Goal: Task Accomplishment & Management: Manage account settings

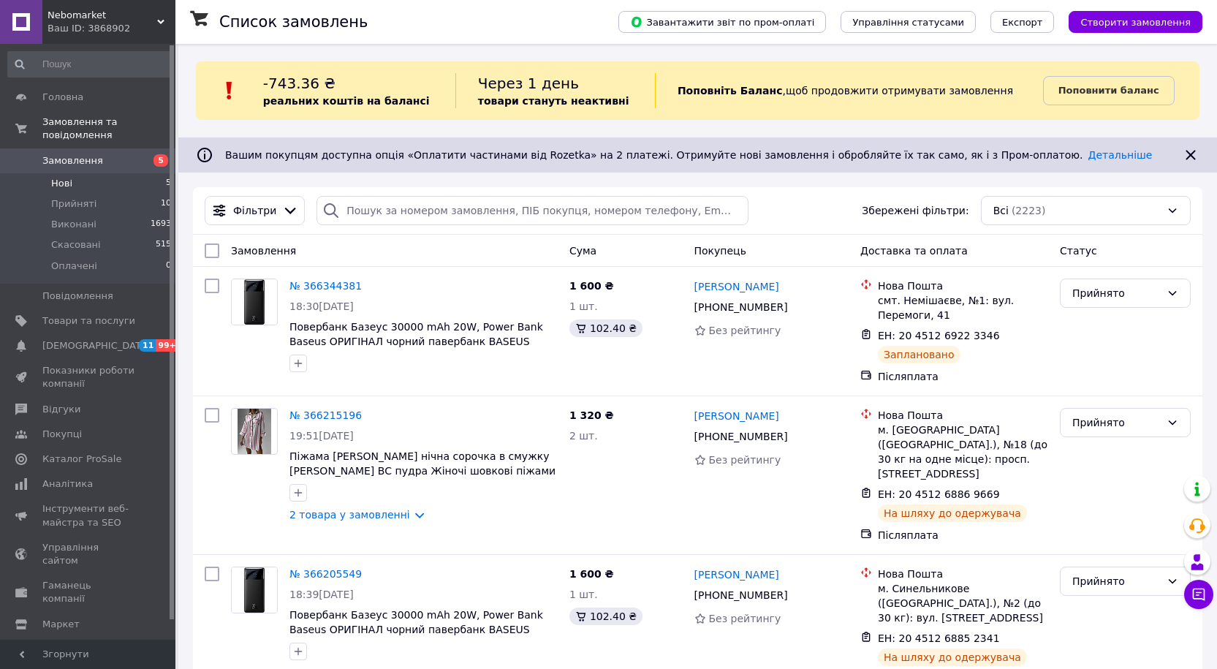
click at [91, 173] on li "Нові 5" at bounding box center [90, 183] width 180 height 20
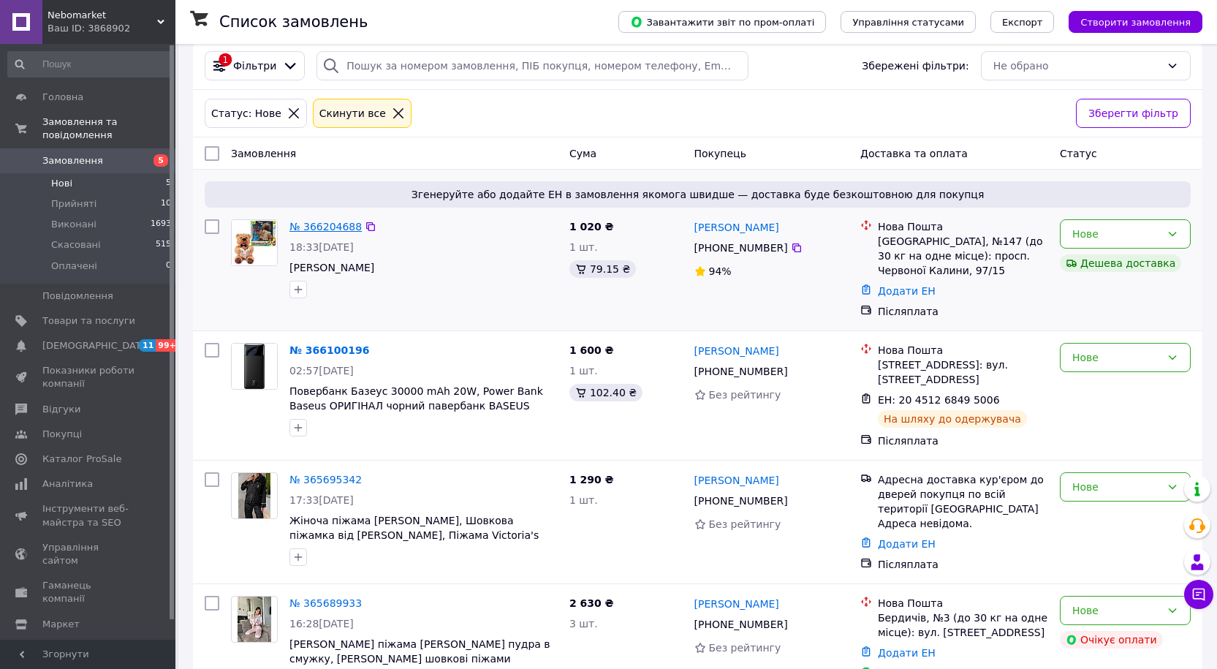
scroll to position [146, 0]
click at [65, 178] on li "Нові 5" at bounding box center [90, 183] width 180 height 20
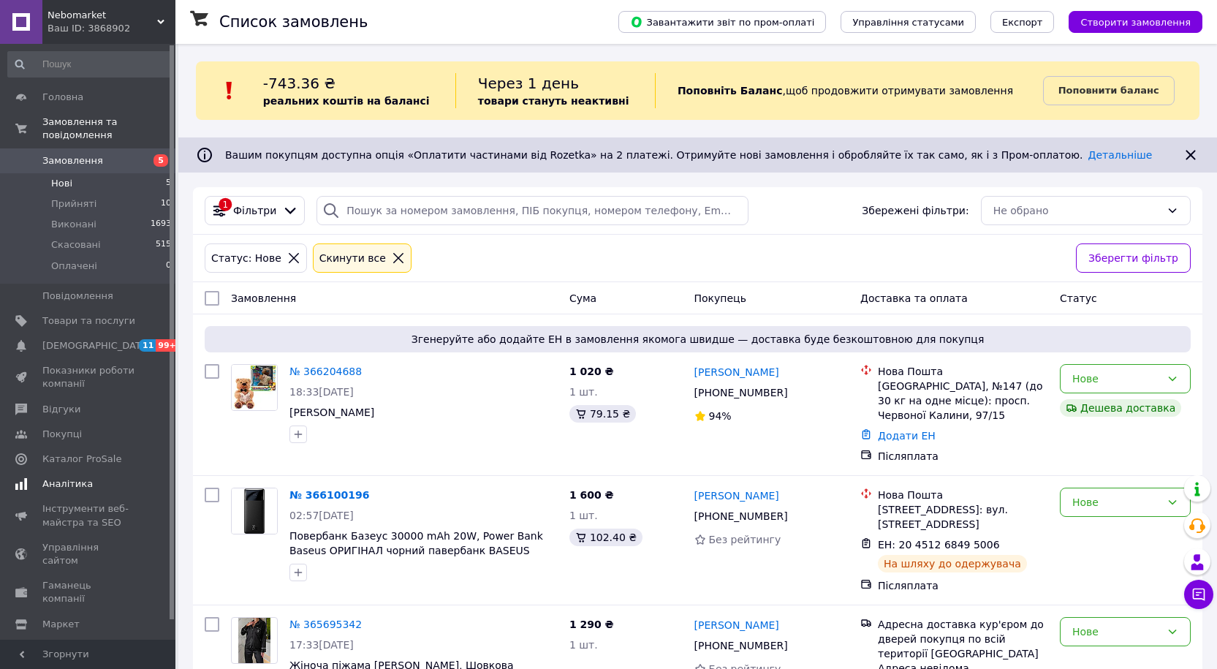
click at [58, 480] on link "Аналітика" at bounding box center [90, 484] width 180 height 25
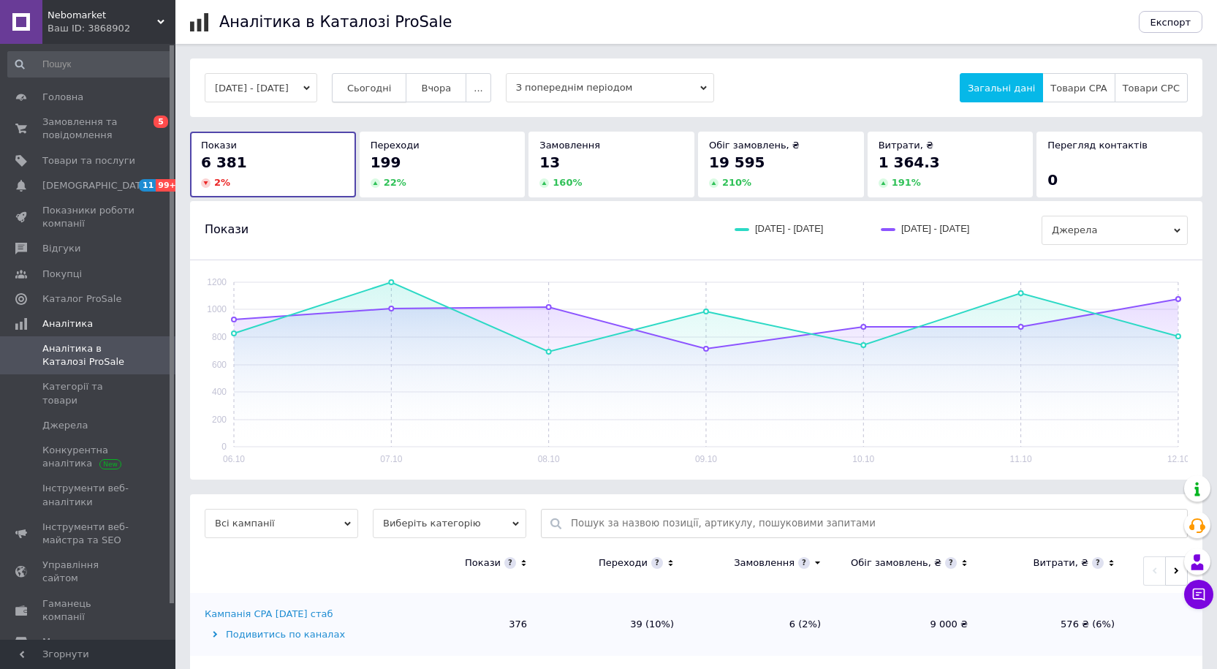
click at [390, 92] on span "Сьогодні" at bounding box center [369, 88] width 45 height 11
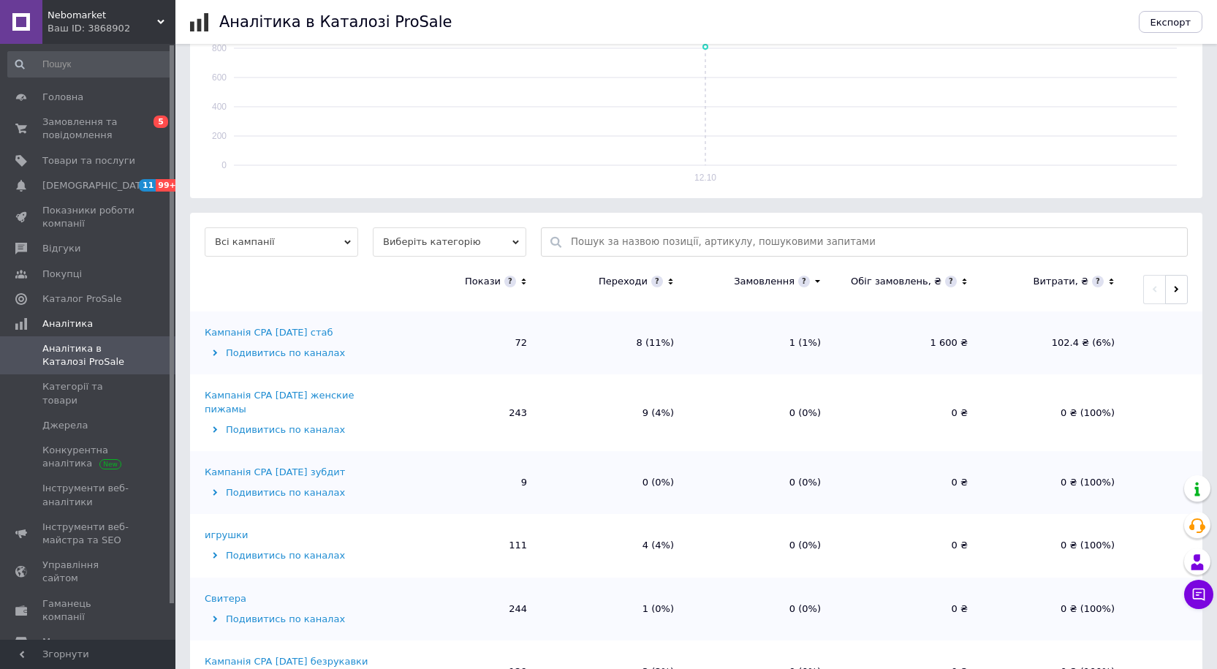
scroll to position [332, 0]
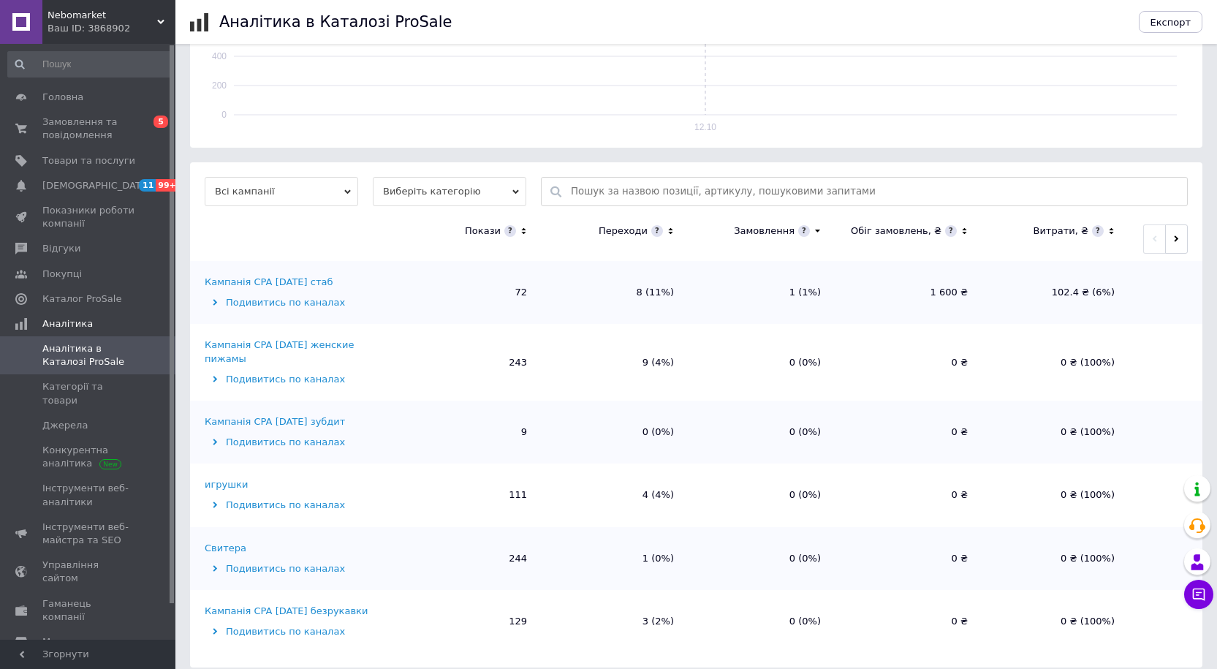
click at [281, 284] on div "Кампанія CPA [DATE] стаб" at bounding box center [269, 282] width 128 height 13
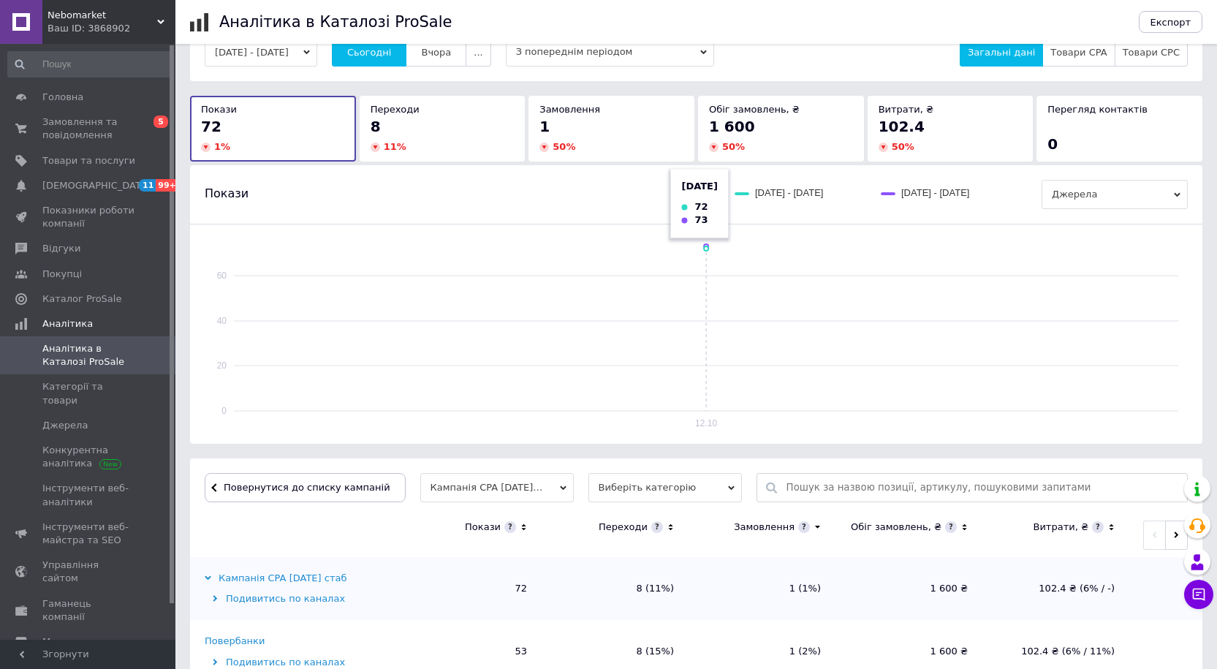
scroll to position [219, 0]
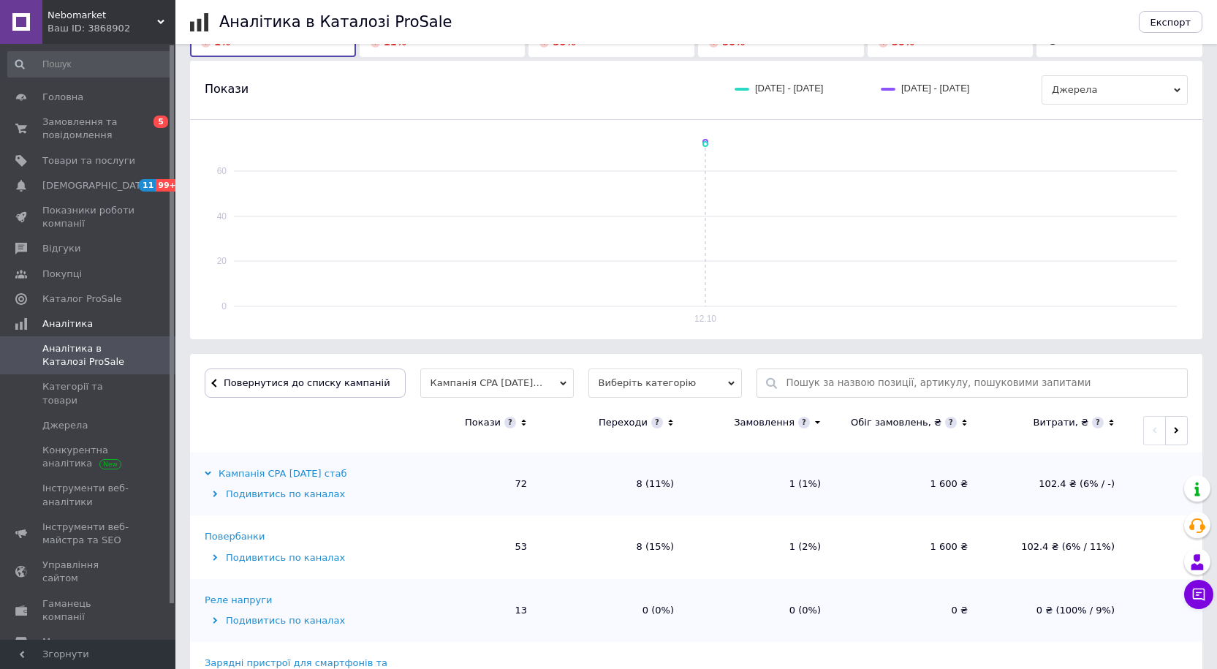
scroll to position [219, 0]
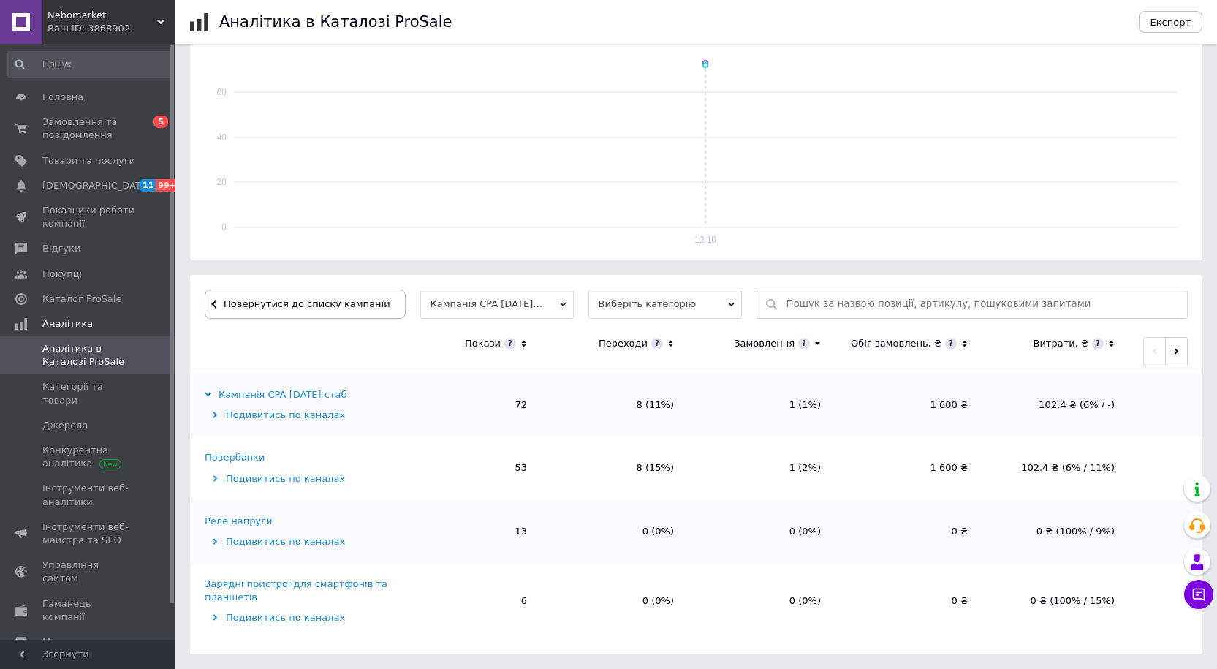
click at [298, 296] on button "Повернутися до списку кампаній" at bounding box center [305, 303] width 201 height 29
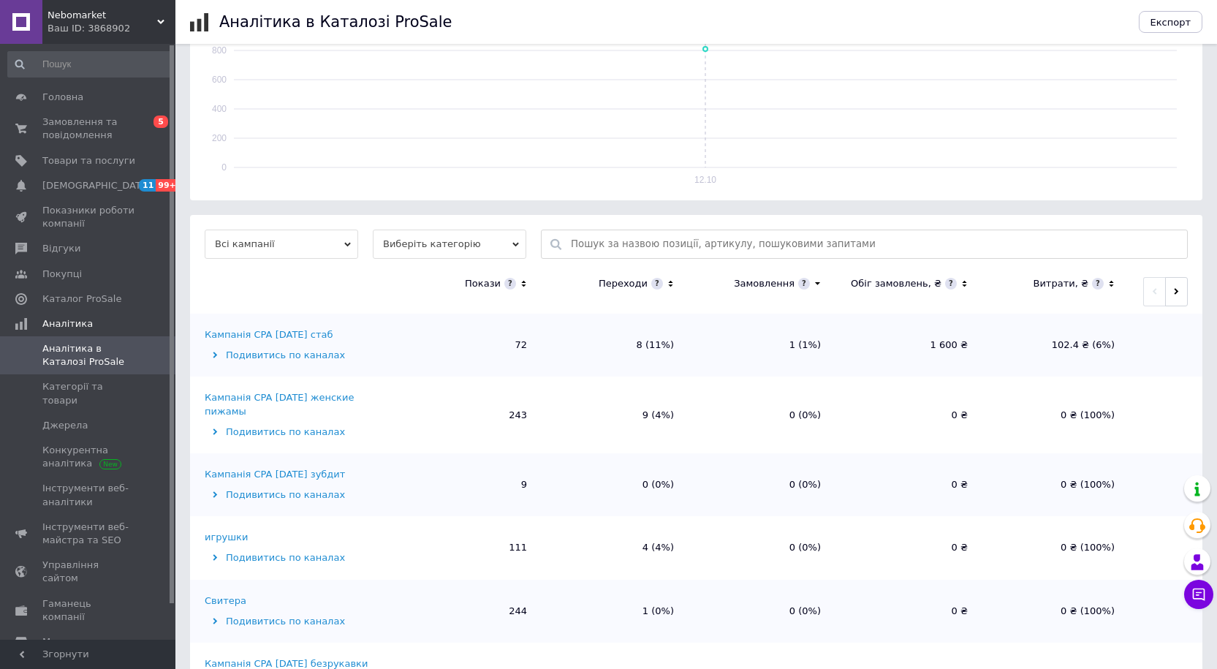
scroll to position [332, 0]
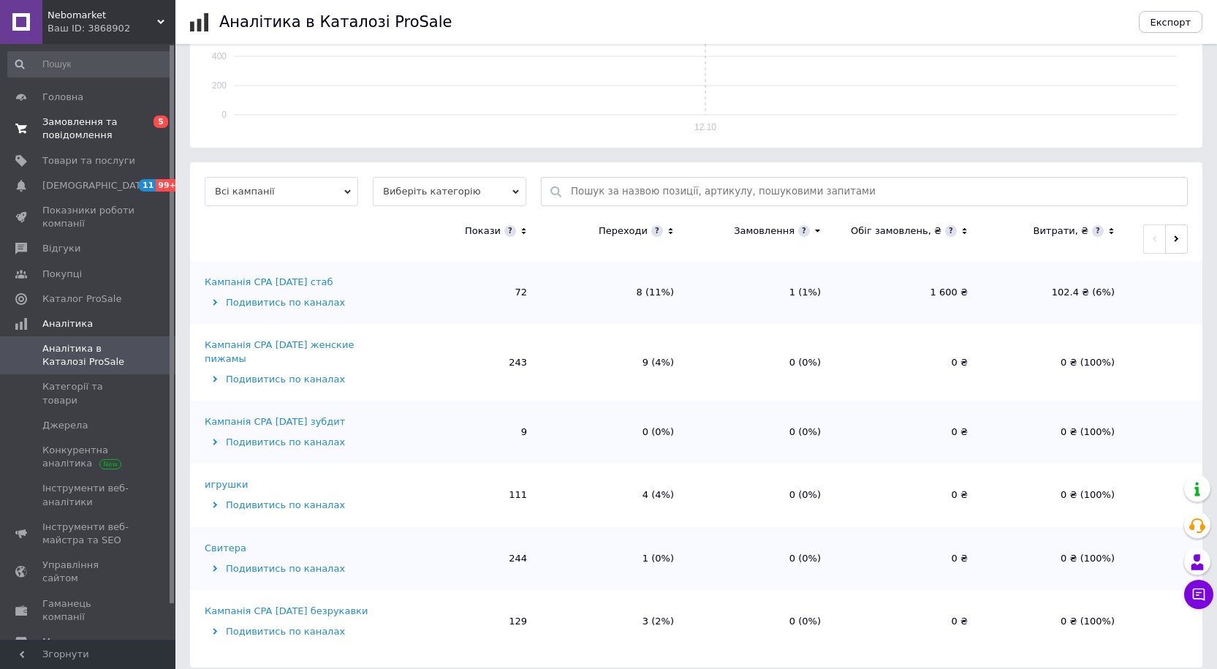
click at [83, 134] on span "Замовлення та повідомлення" at bounding box center [88, 129] width 93 height 26
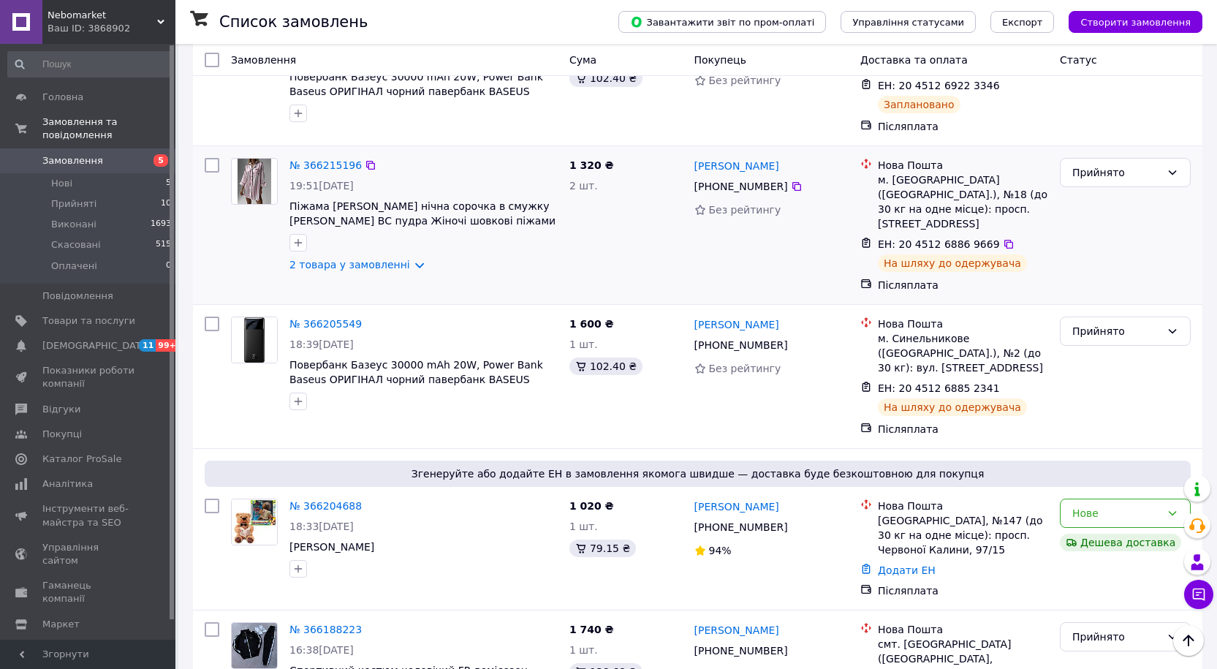
scroll to position [146, 0]
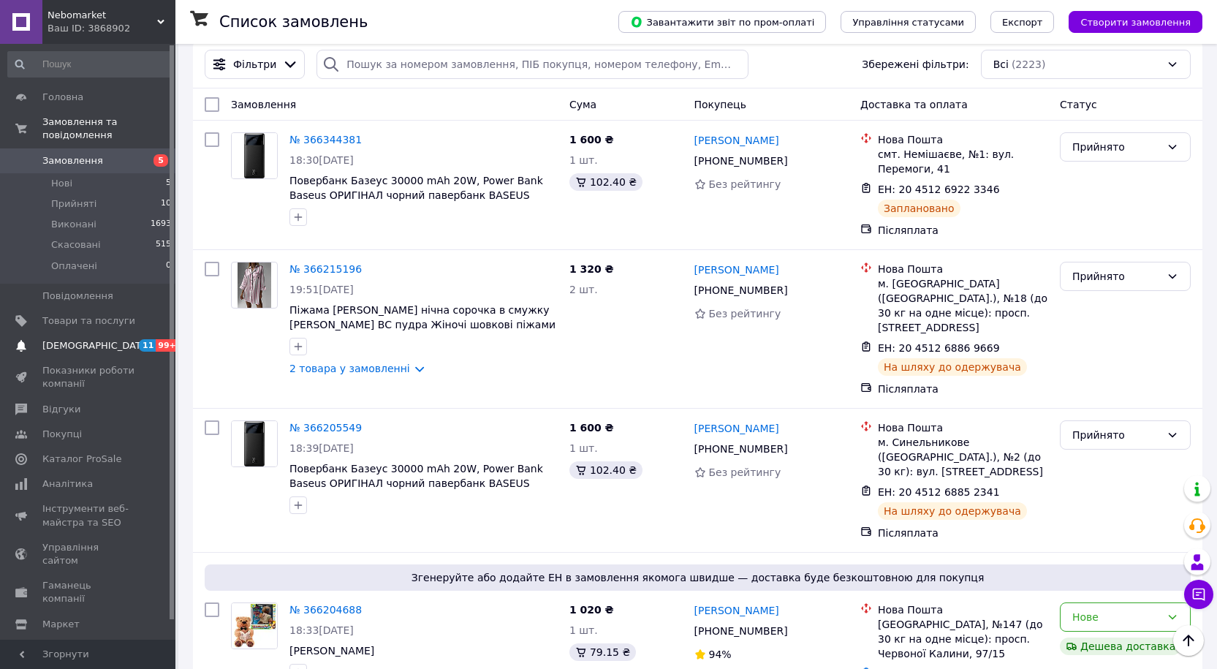
click at [126, 333] on link "[DEMOGRAPHIC_DATA] 11 99+" at bounding box center [90, 345] width 180 height 25
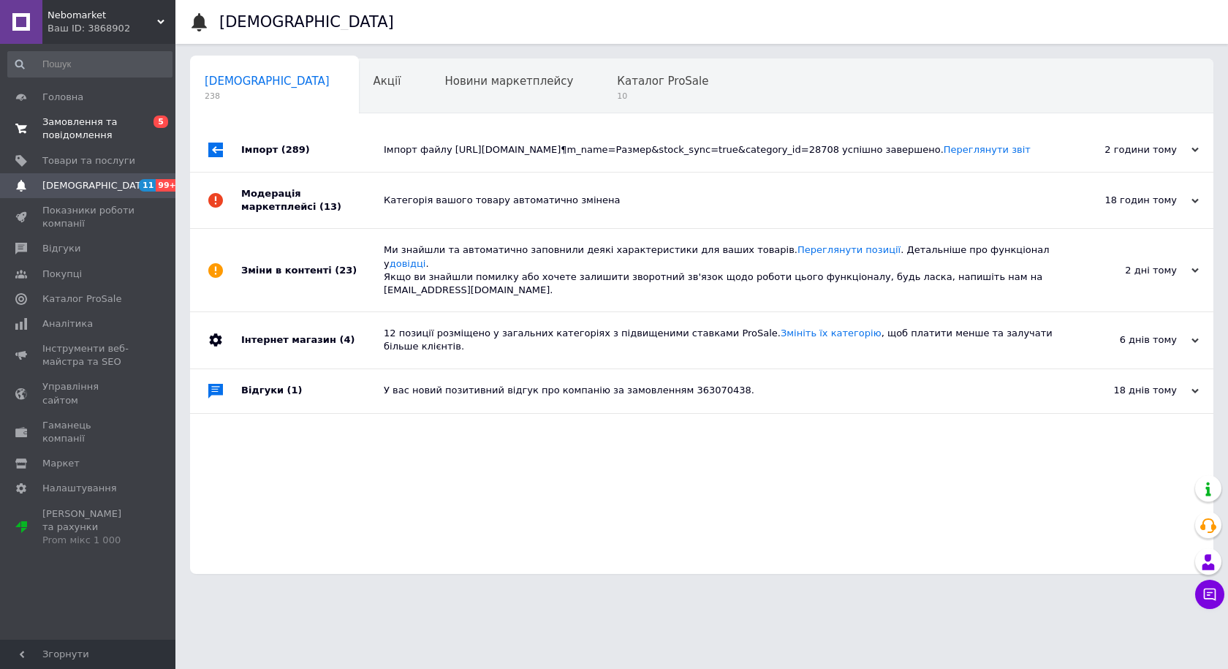
click at [90, 134] on span "Замовлення та повідомлення" at bounding box center [88, 129] width 93 height 26
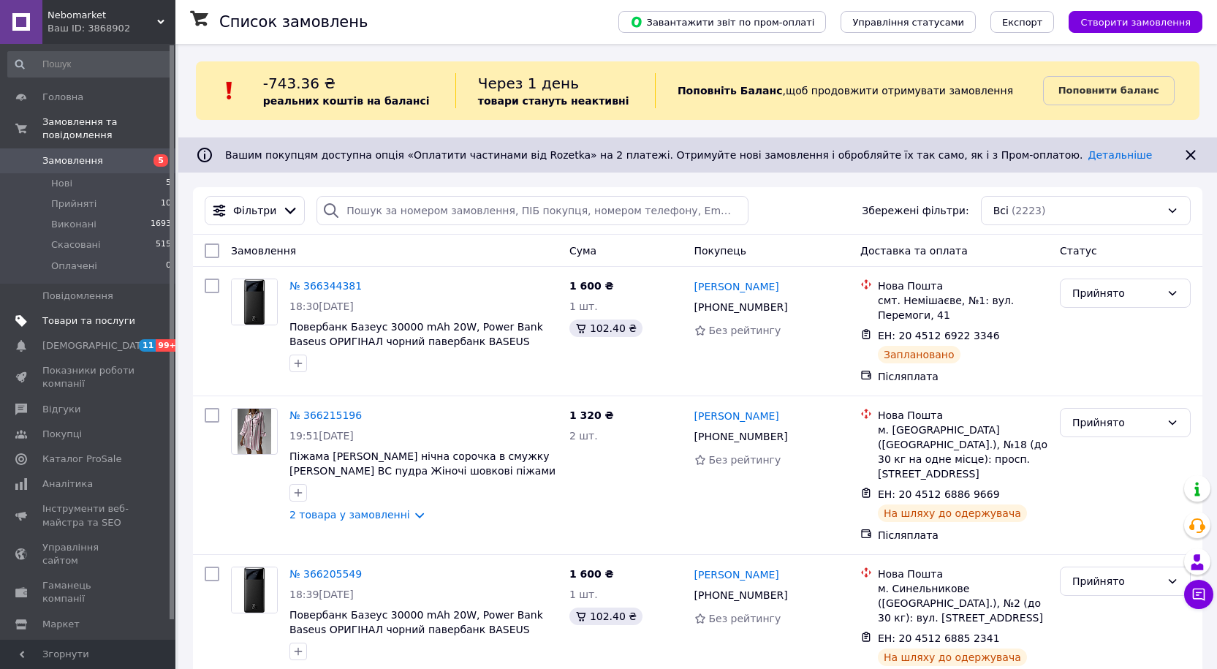
click at [69, 314] on span "Товари та послуги" at bounding box center [88, 320] width 93 height 13
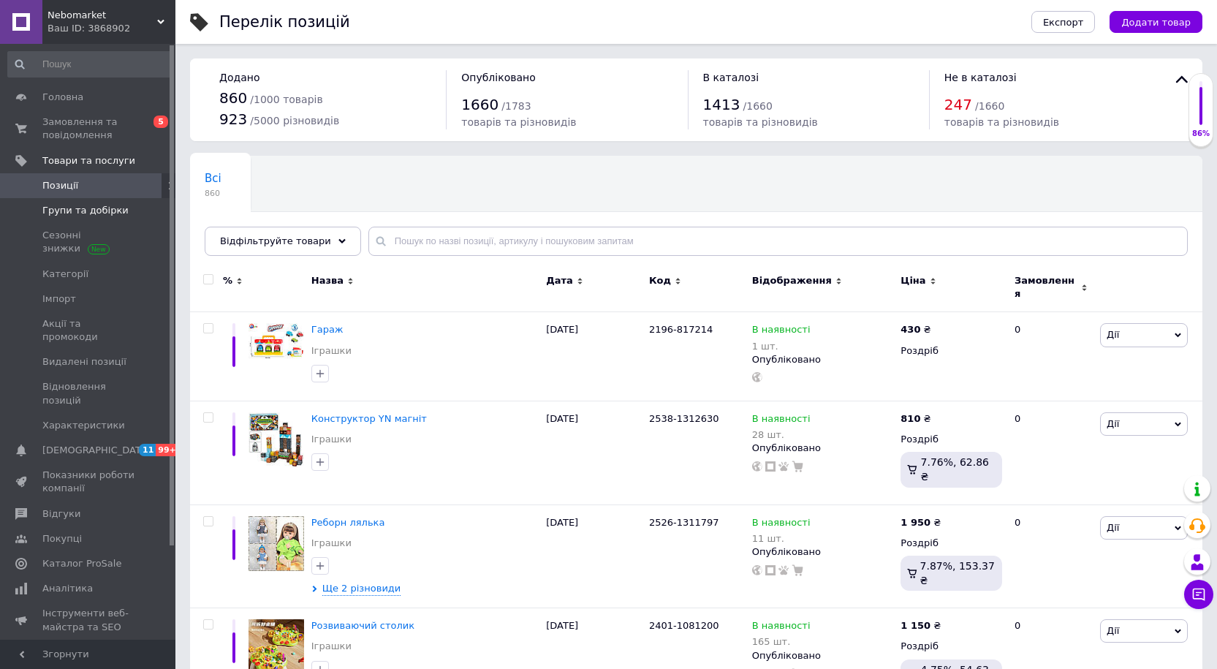
click at [69, 200] on link "Групи та добірки" at bounding box center [90, 210] width 180 height 25
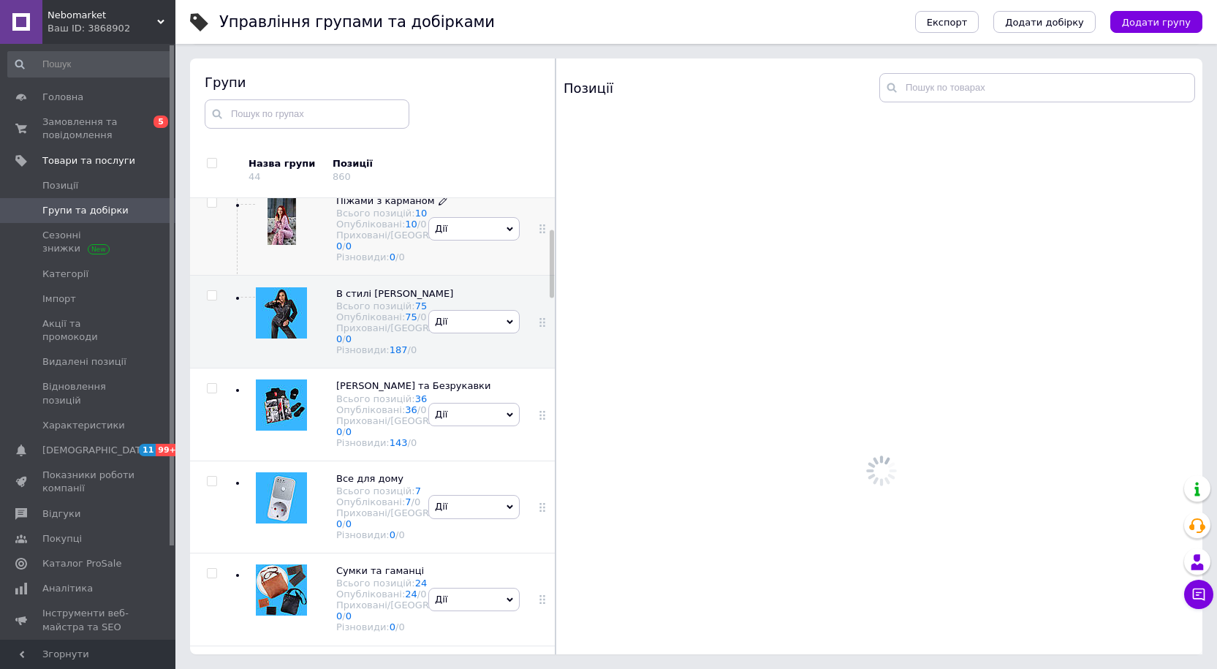
scroll to position [206, 0]
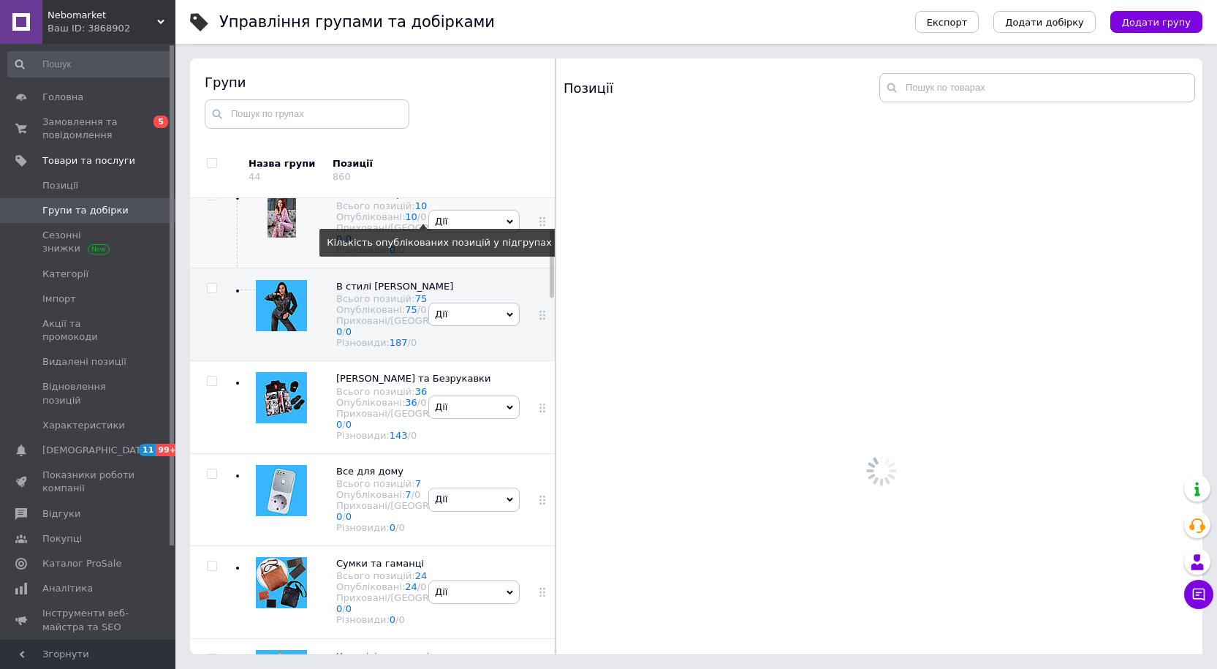
click at [420, 222] on div "0" at bounding box center [423, 216] width 6 height 11
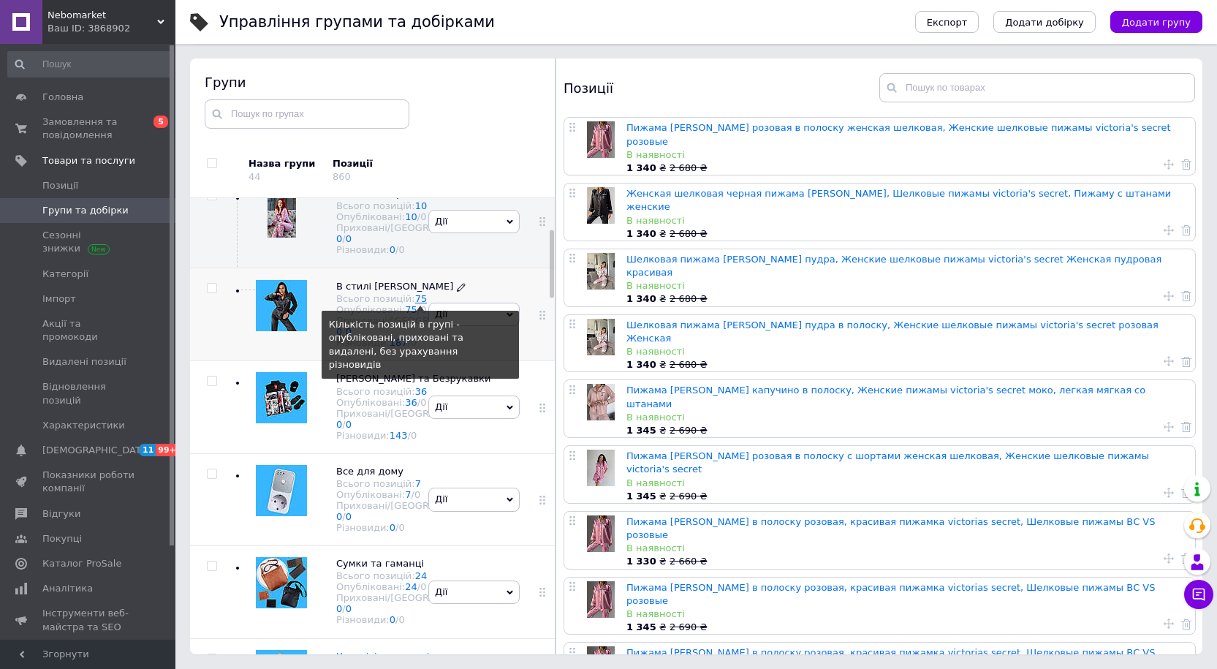
click at [415, 304] on link "75" at bounding box center [421, 298] width 12 height 11
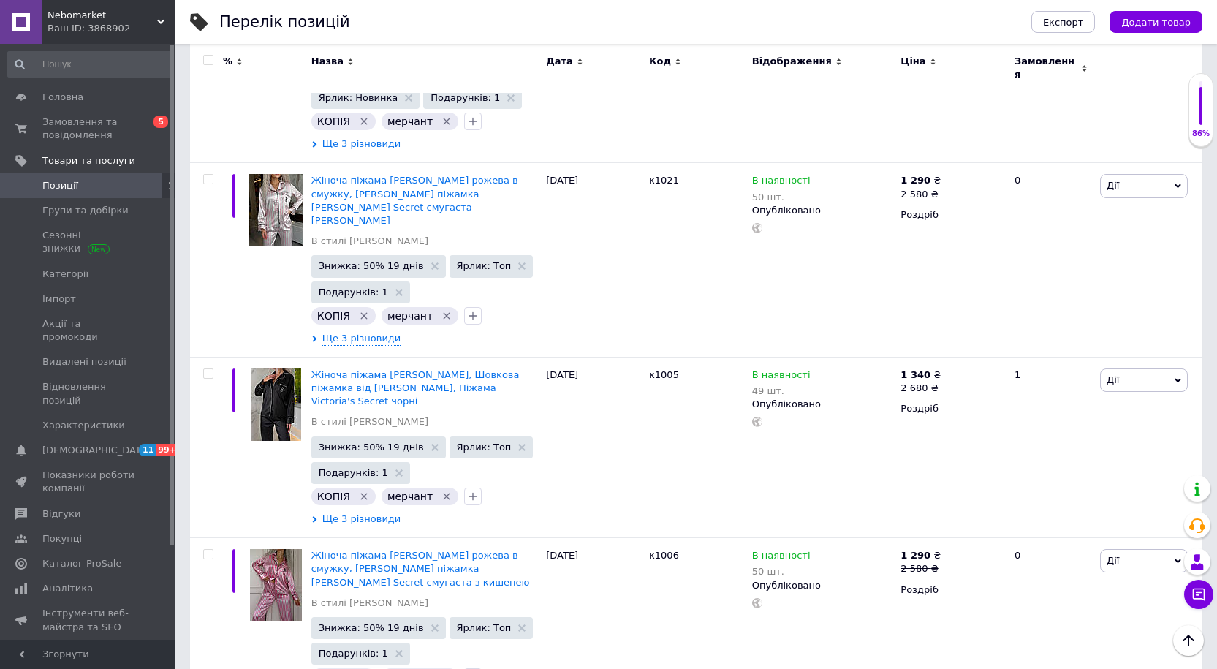
scroll to position [12414, 0]
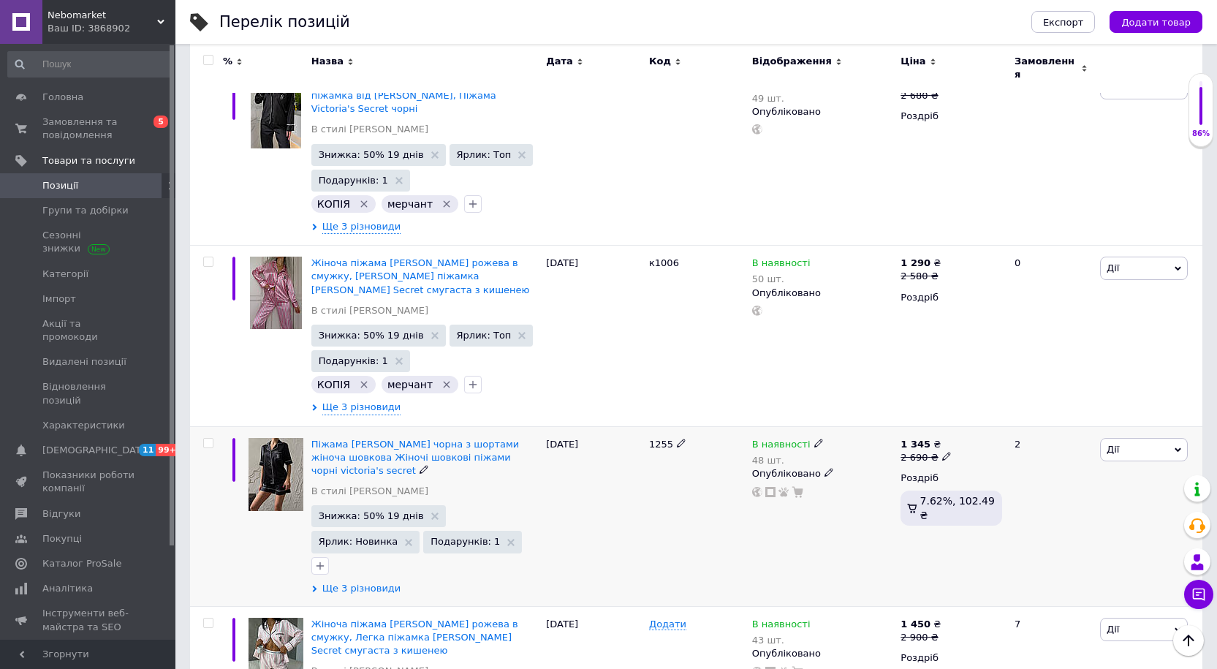
click at [367, 582] on span "Ще 3 різновиди" at bounding box center [361, 588] width 79 height 13
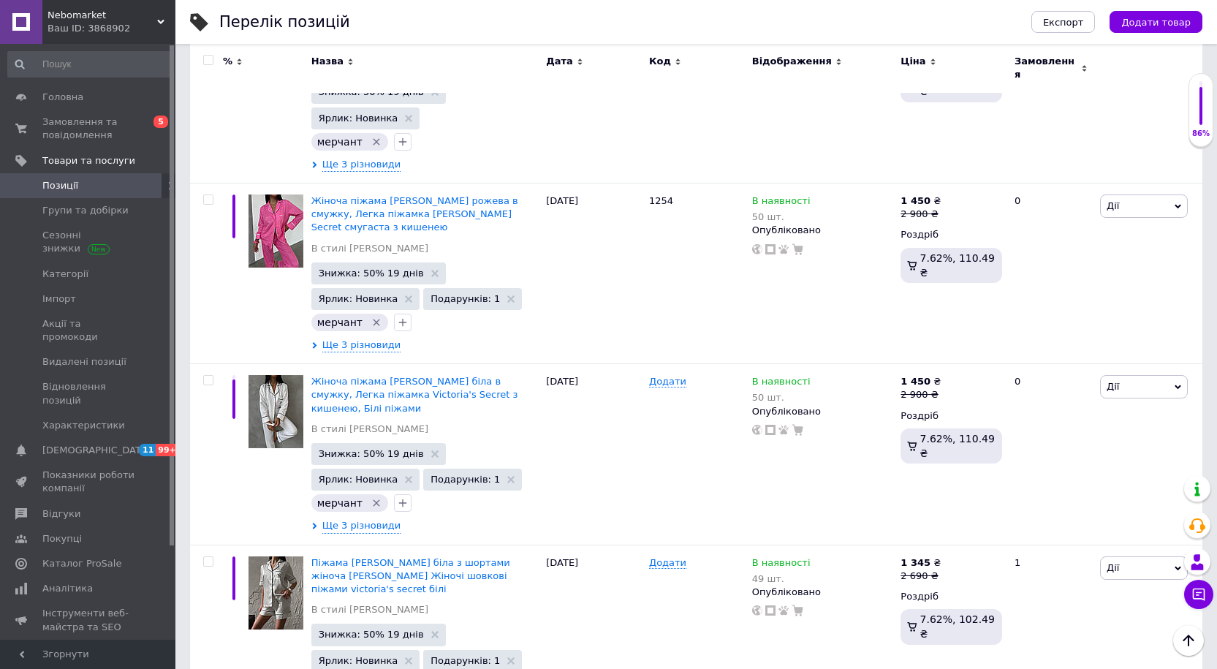
scroll to position [13316, 0]
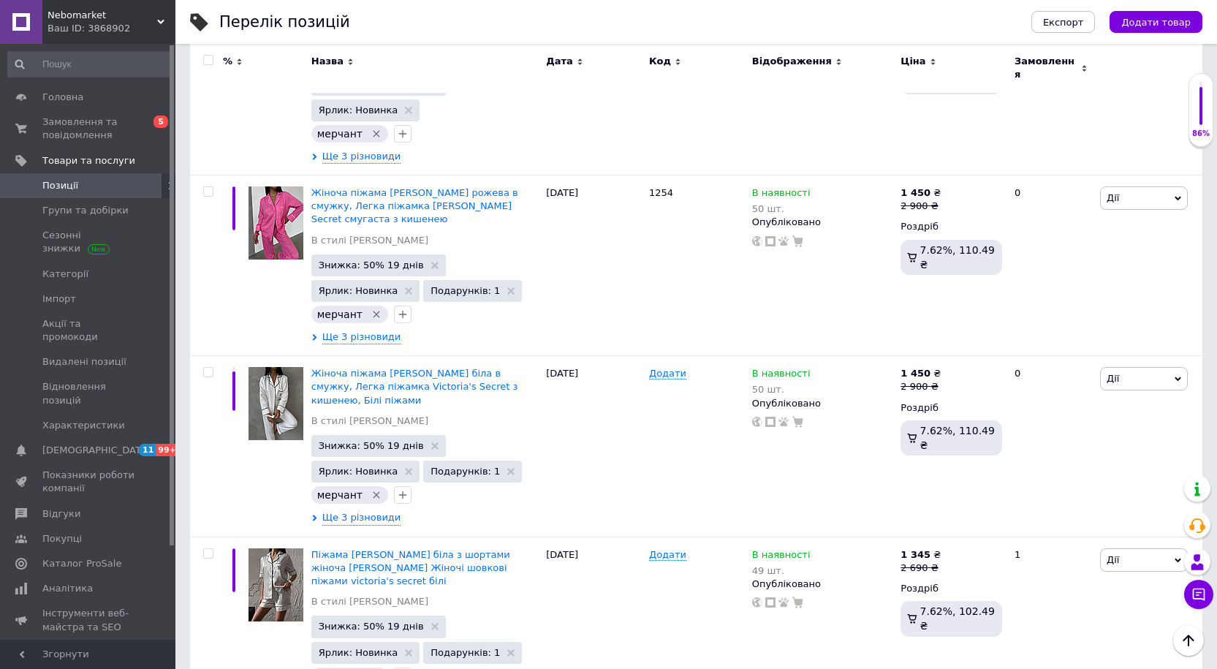
type input "15"
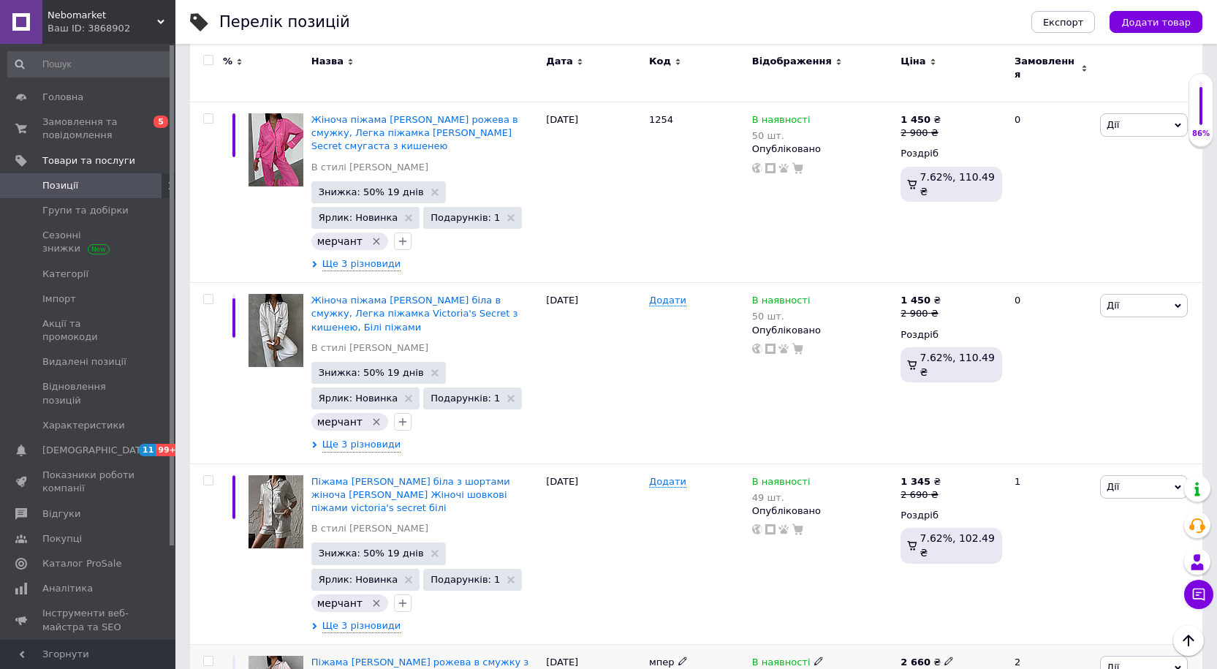
scroll to position [13535, 0]
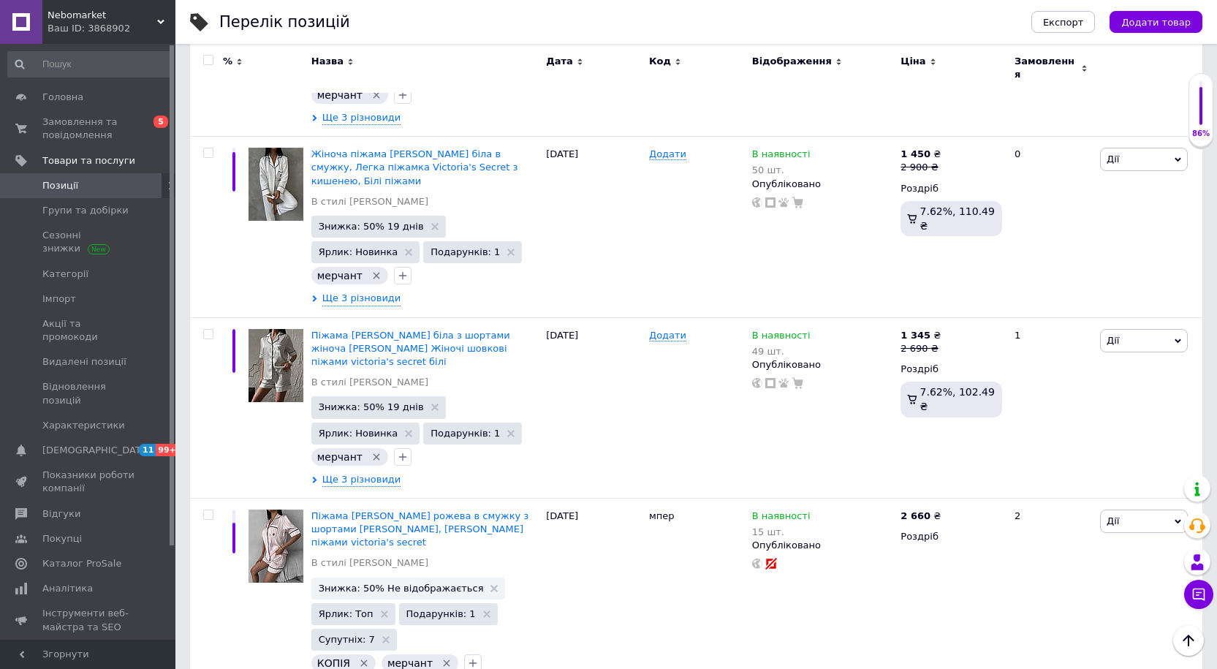
scroll to position [13604, 0]
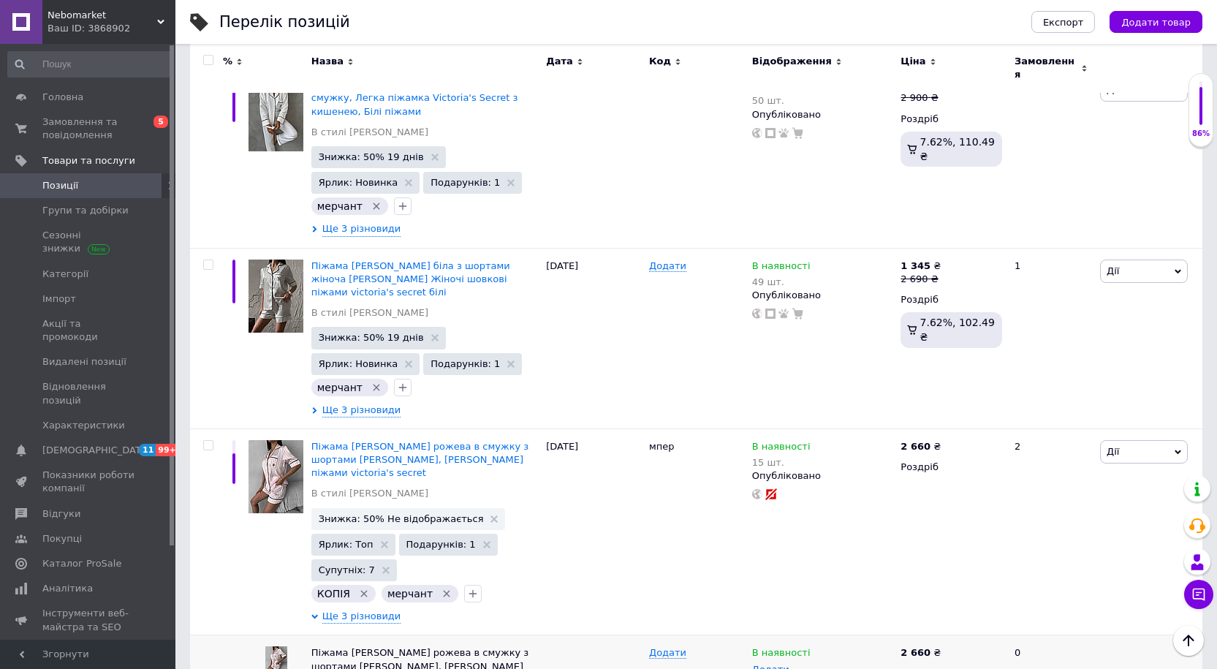
click at [207, 441] on input "checkbox" at bounding box center [208, 446] width 10 height 10
checkbox input "true"
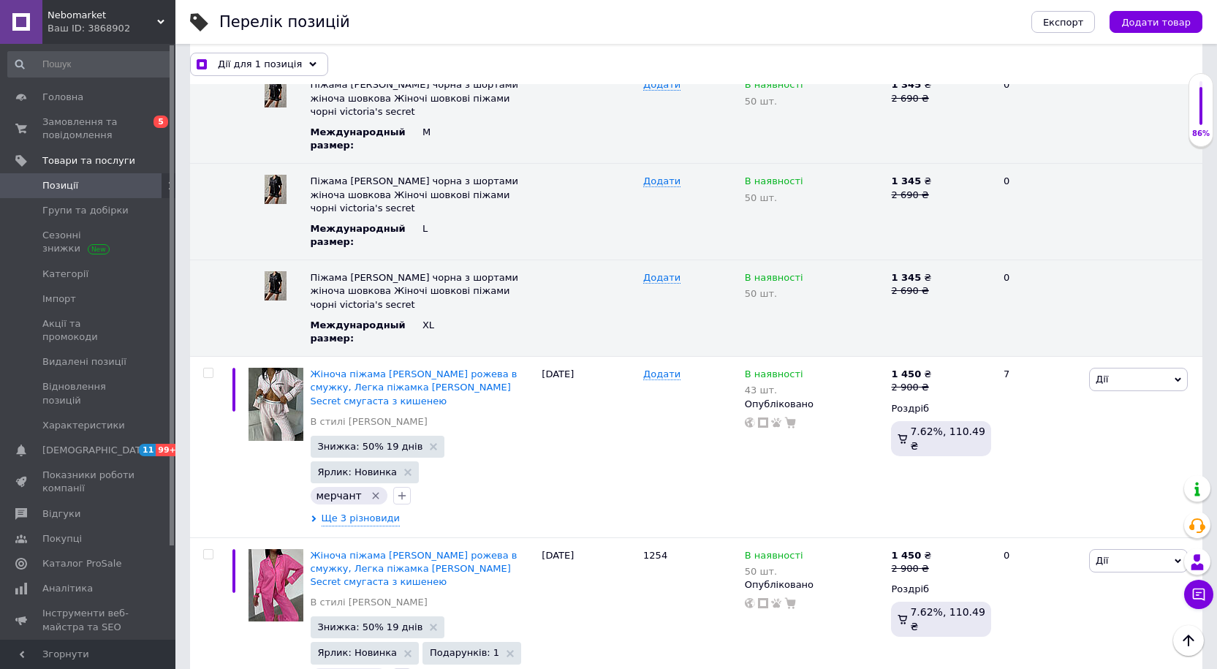
scroll to position [13452, 0]
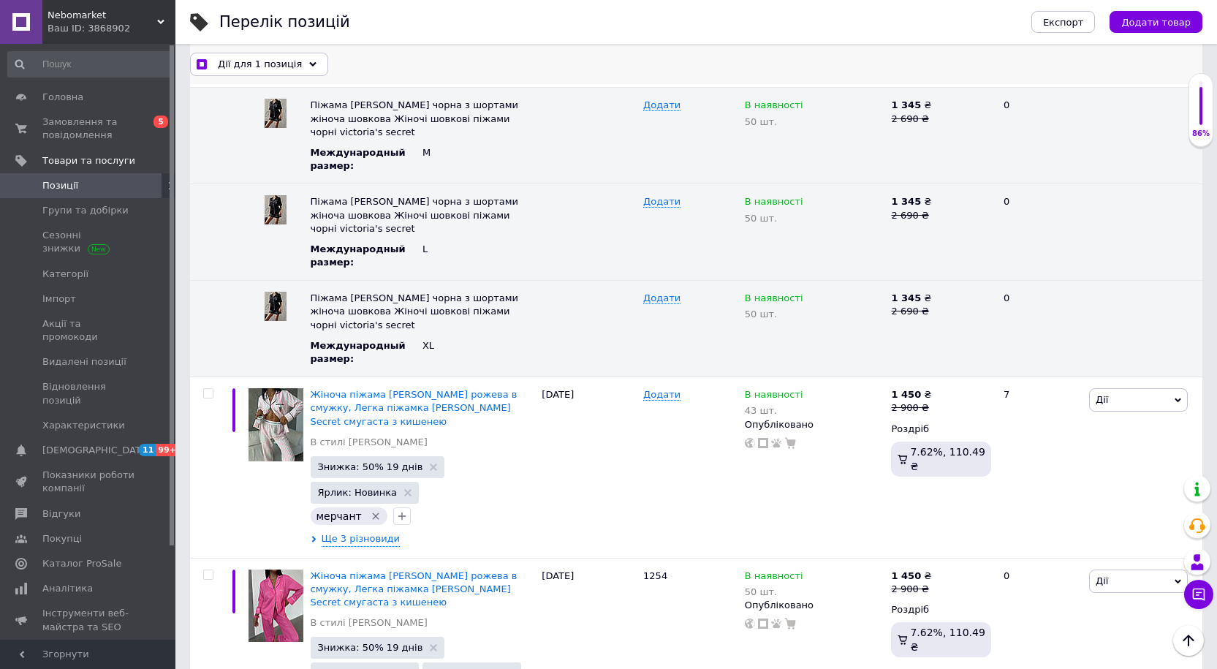
click at [239, 61] on span "Дії для 1 позиція" at bounding box center [260, 63] width 84 height 13
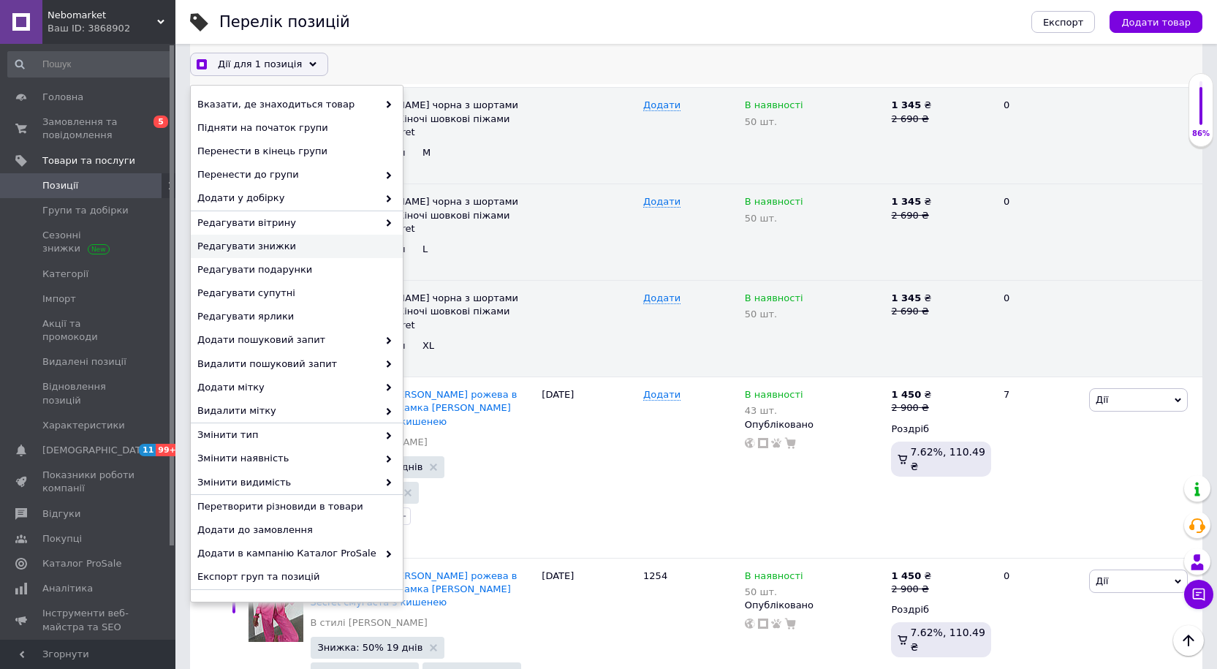
click at [265, 235] on div "Редагувати знижки" at bounding box center [297, 246] width 212 height 23
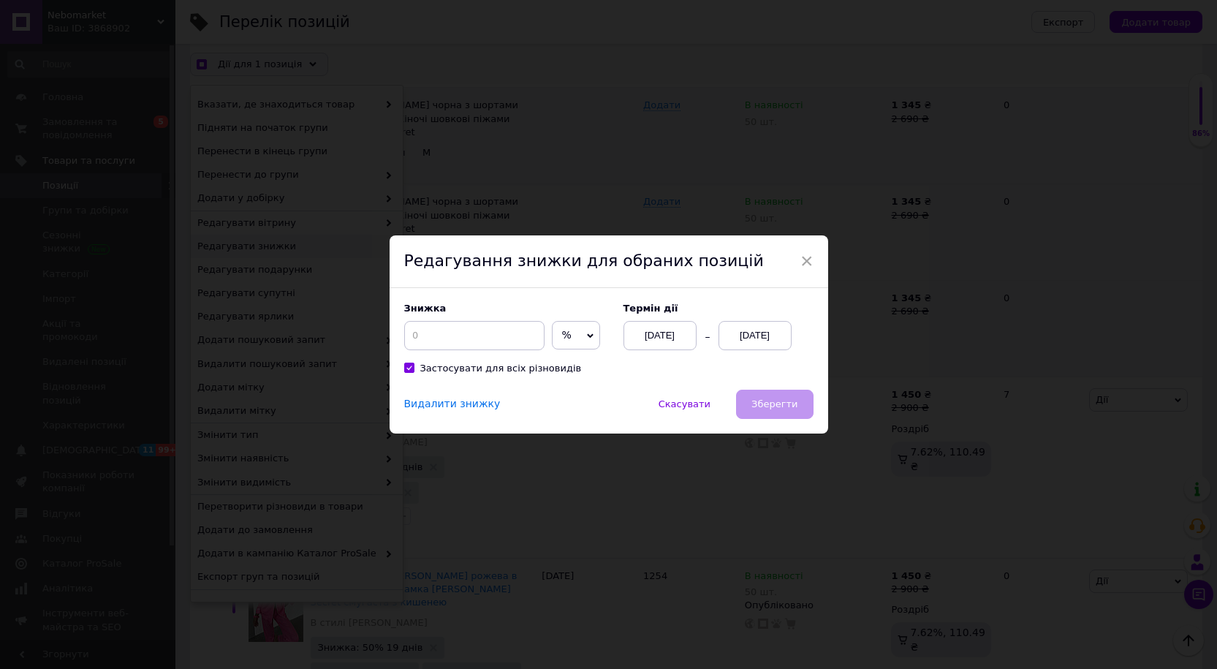
scroll to position [13392, 0]
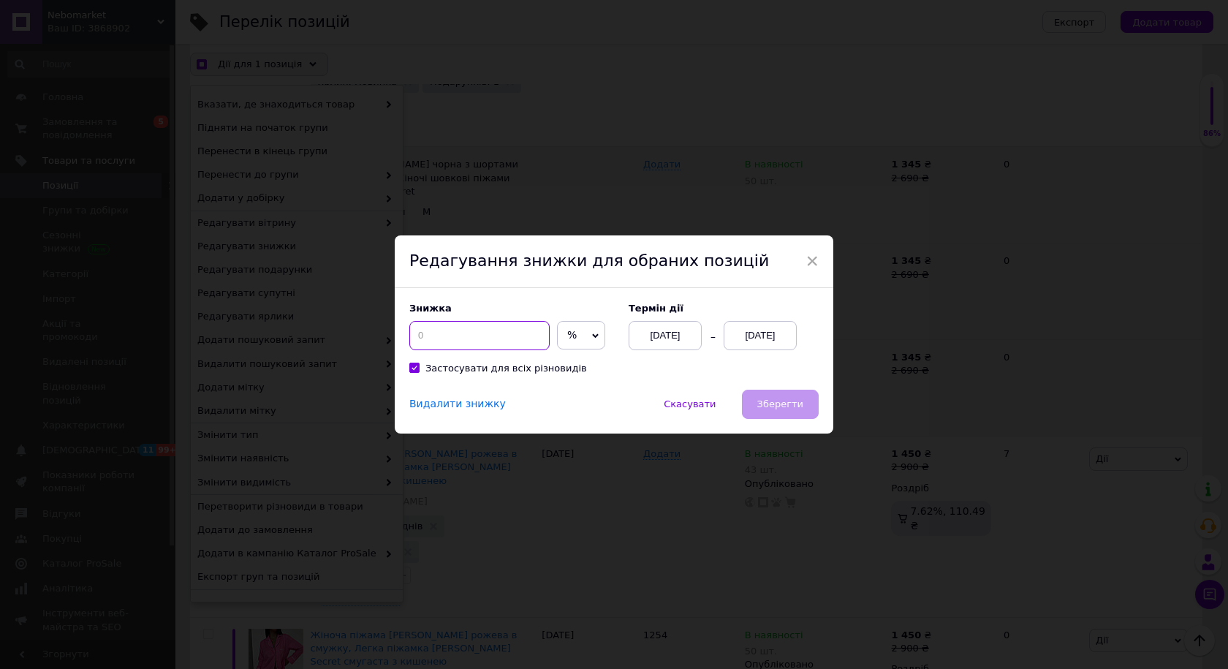
click at [453, 337] on input at bounding box center [479, 335] width 140 height 29
checkbox input "true"
type input "5"
checkbox input "true"
type input "50"
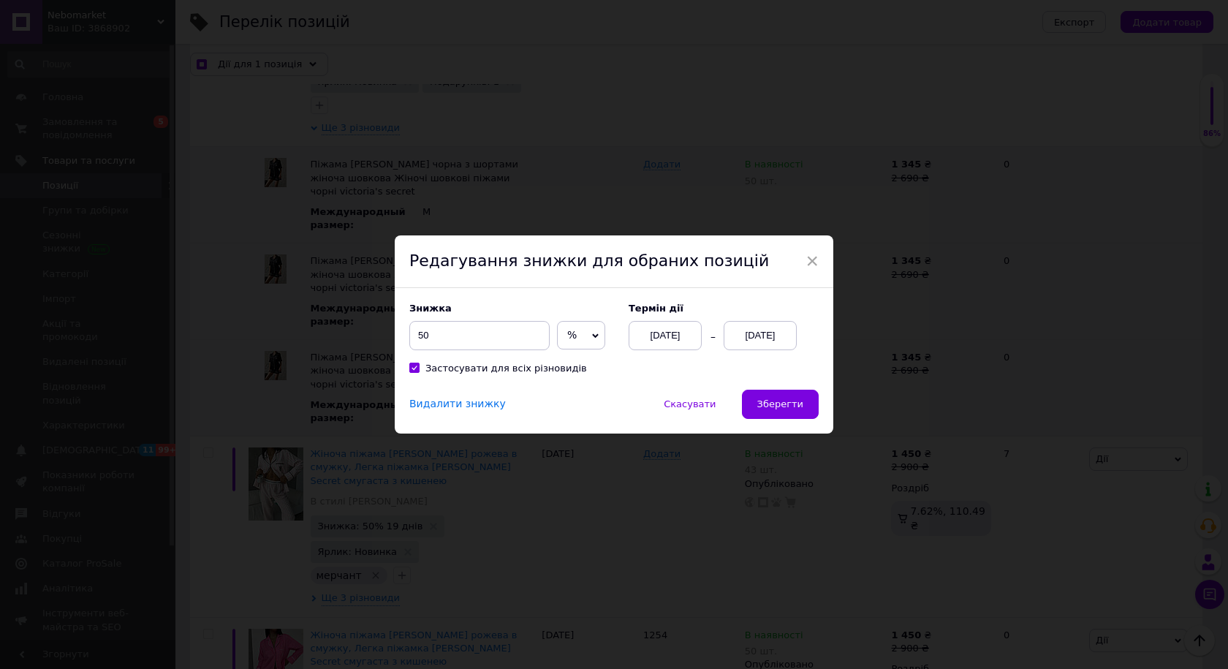
click at [729, 338] on div "[DATE]" at bounding box center [760, 335] width 73 height 29
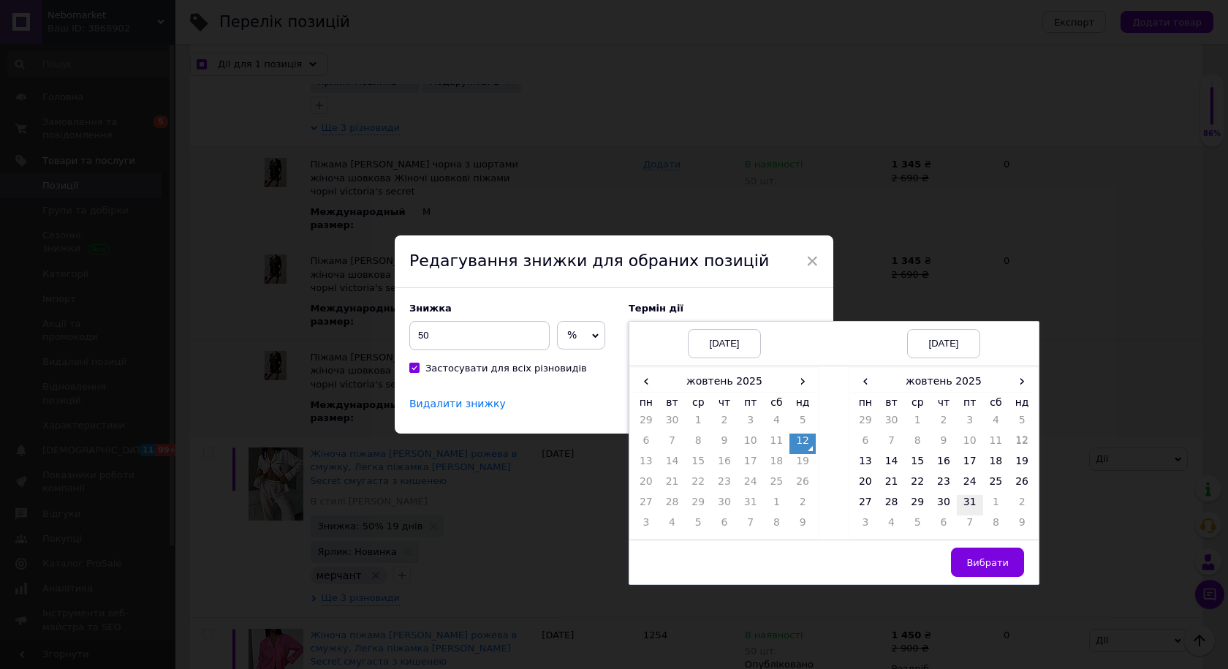
click at [972, 501] on td "31" at bounding box center [970, 505] width 26 height 20
click at [980, 553] on button "Вибрати" at bounding box center [987, 562] width 73 height 29
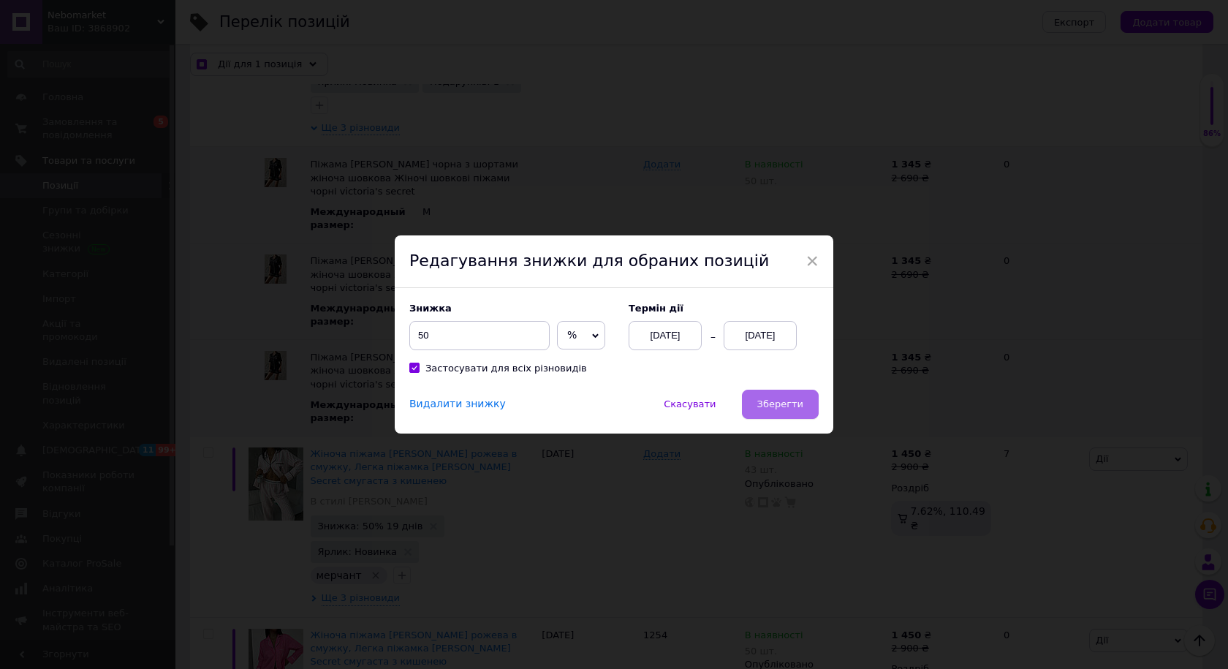
click at [785, 401] on span "Зберегти" at bounding box center [780, 403] width 46 height 11
checkbox input "true"
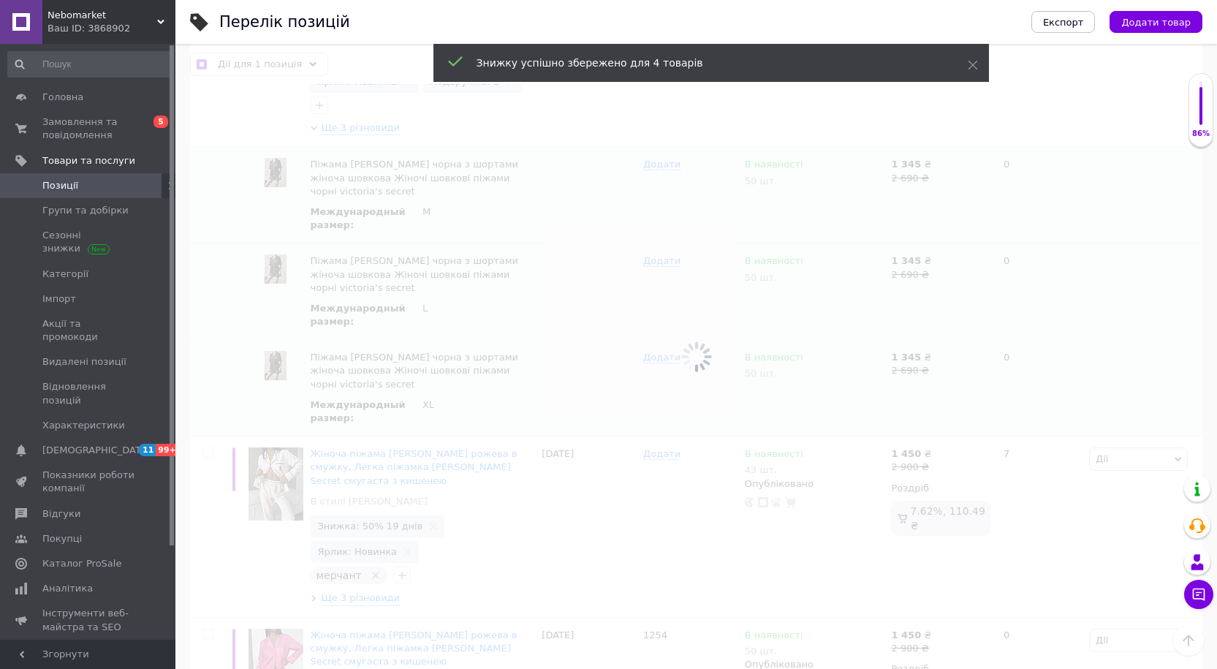
checkbox input "false"
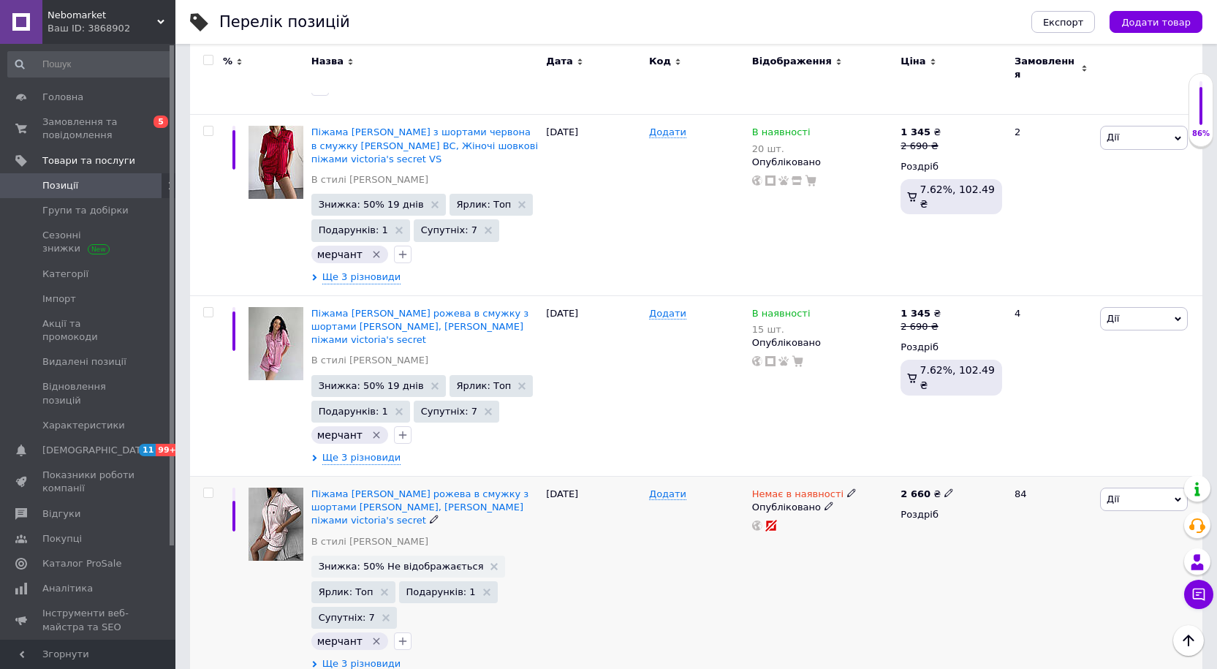
scroll to position [3424, 0]
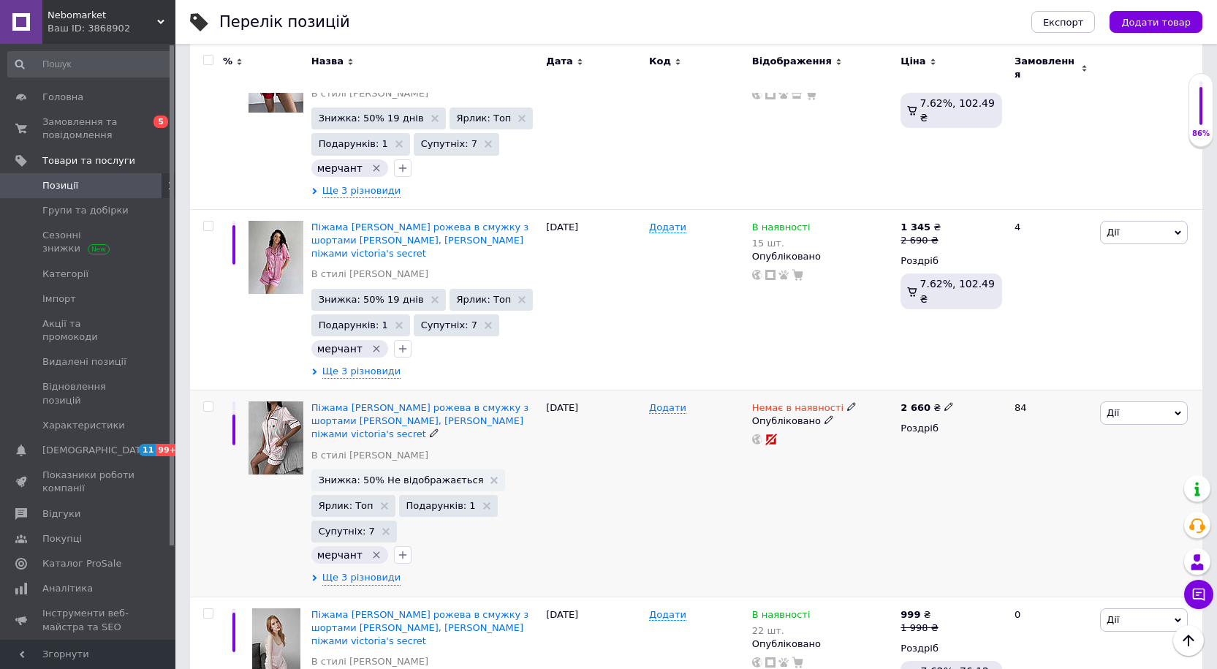
click at [847, 403] on use at bounding box center [851, 407] width 8 height 8
click at [894, 408] on li "В наявності" at bounding box center [928, 418] width 139 height 20
click at [889, 431] on input at bounding box center [913, 445] width 111 height 29
type input "15"
click at [722, 418] on div "Додати" at bounding box center [696, 493] width 103 height 207
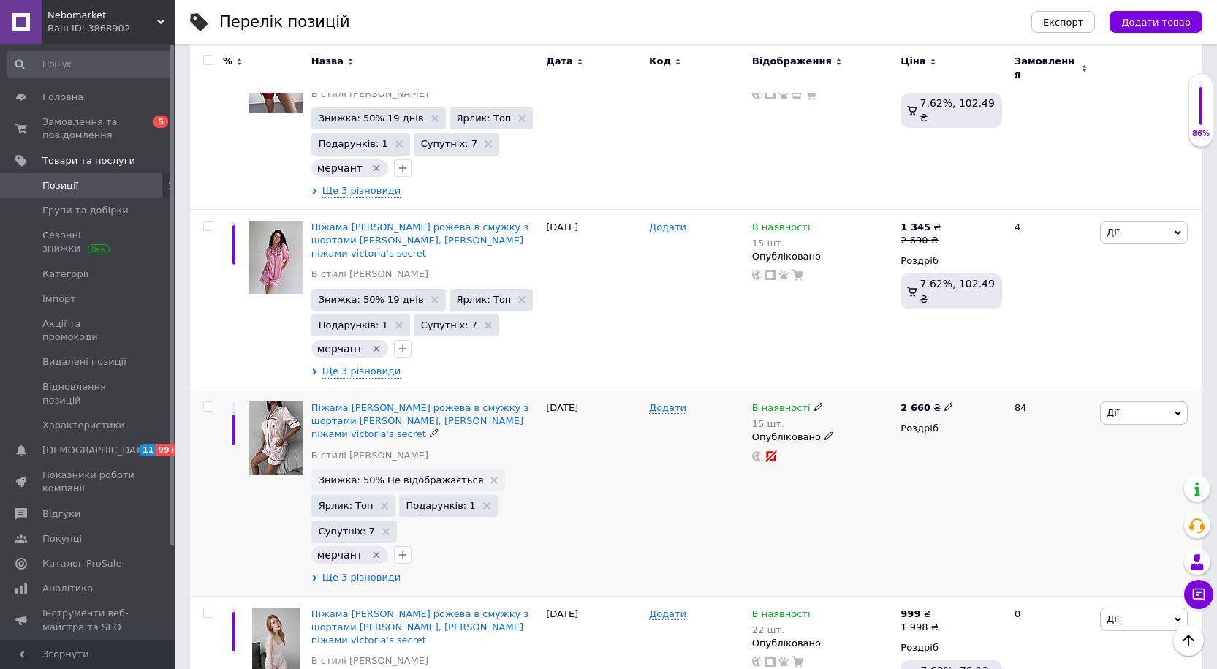
click at [349, 474] on div "Піжама [PERSON_NAME] рожева в смужку з шортами жіноча [PERSON_NAME], [PERSON_NA…" at bounding box center [425, 493] width 235 height 206
click at [347, 571] on span "Ще 3 різновиди" at bounding box center [361, 577] width 79 height 13
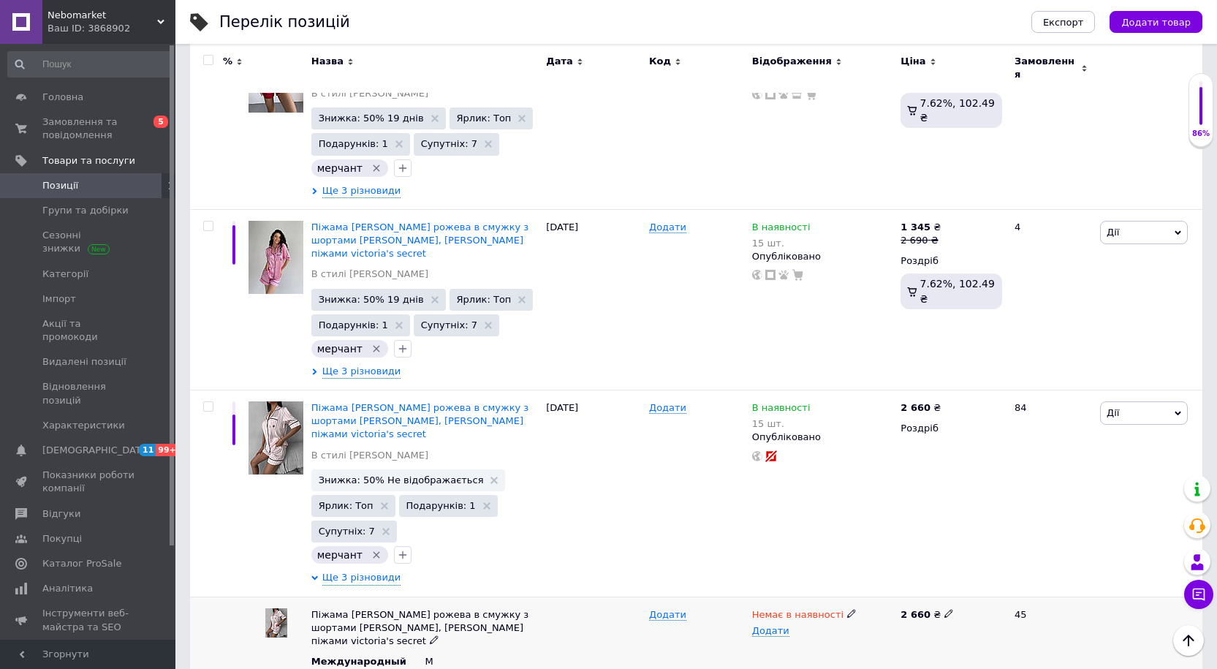
click at [847, 609] on icon at bounding box center [851, 613] width 9 height 9
click at [806, 632] on li "В наявності" at bounding box center [819, 642] width 147 height 20
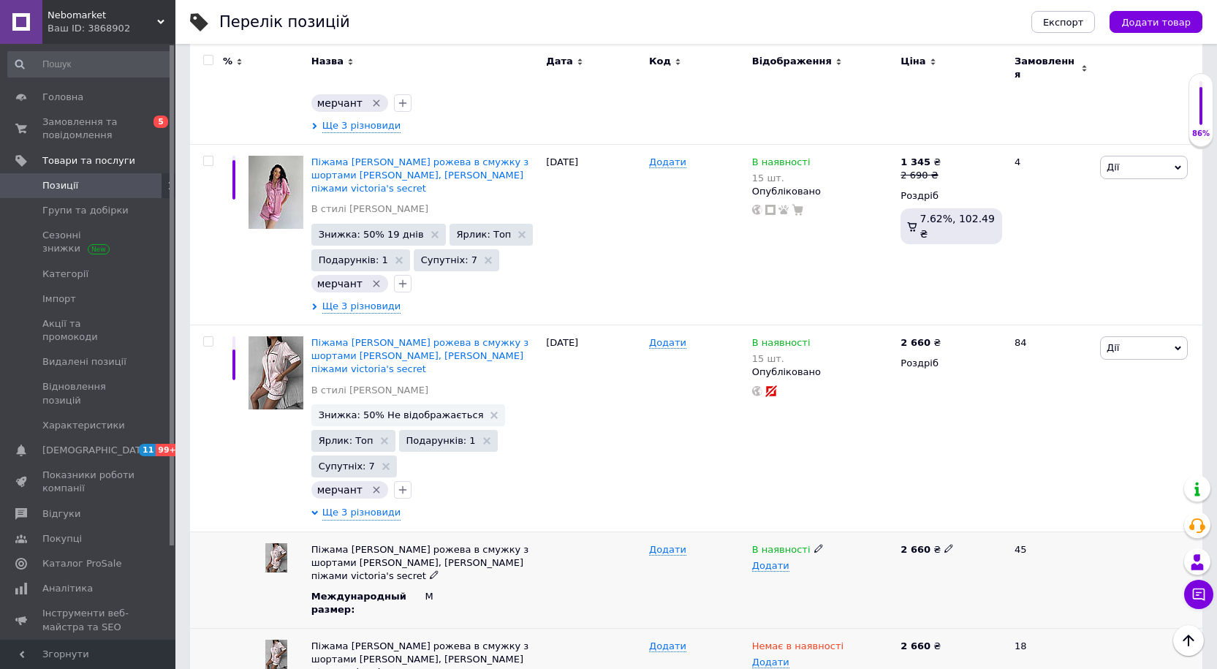
scroll to position [3570, 0]
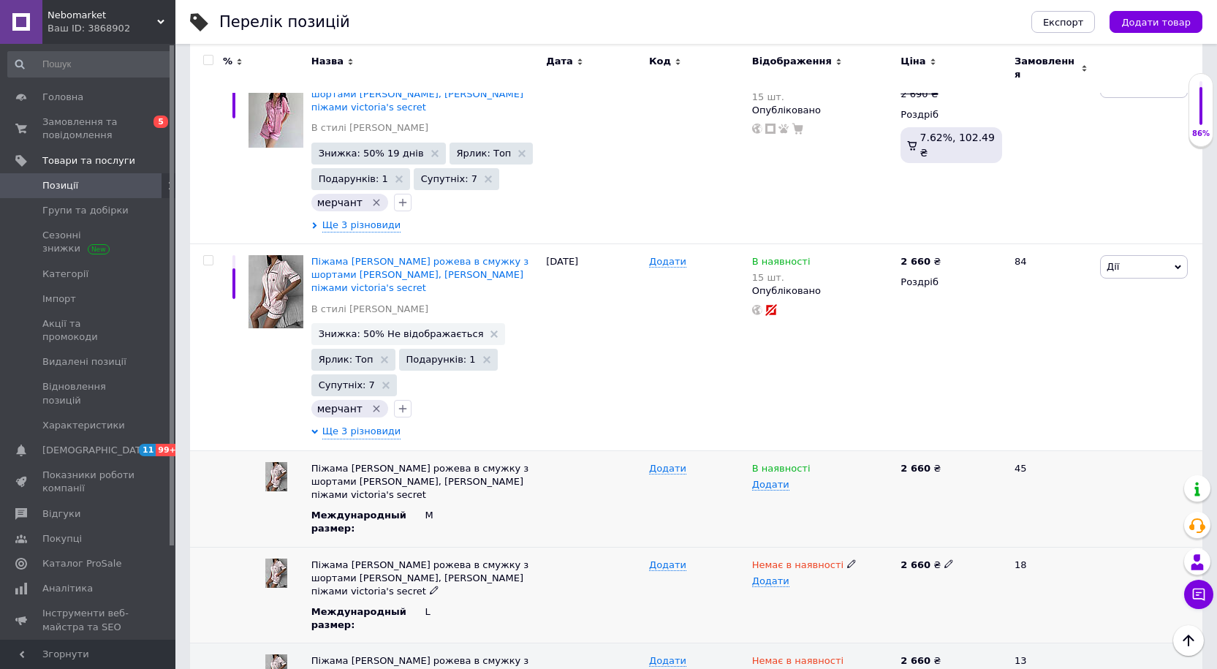
click at [847, 559] on use at bounding box center [851, 563] width 8 height 8
click at [817, 583] on li "В наявності" at bounding box center [819, 593] width 147 height 20
click at [847, 656] on use at bounding box center [851, 660] width 8 height 8
click at [208, 256] on input "checkbox" at bounding box center [208, 261] width 10 height 10
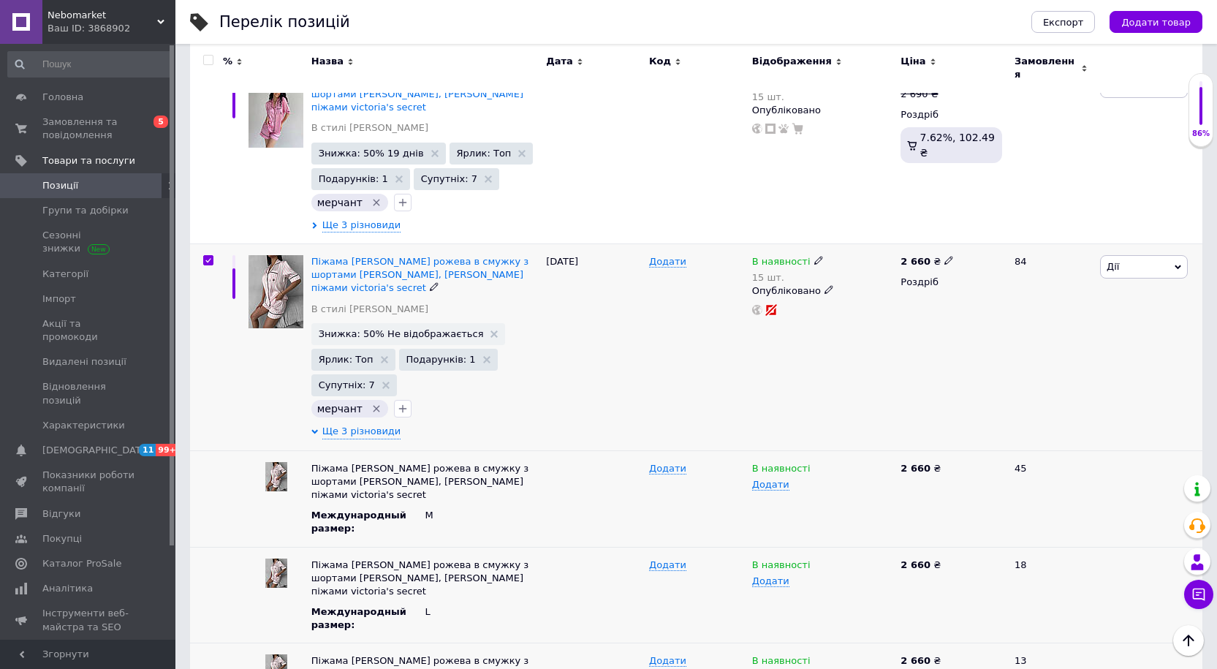
checkbox input "true"
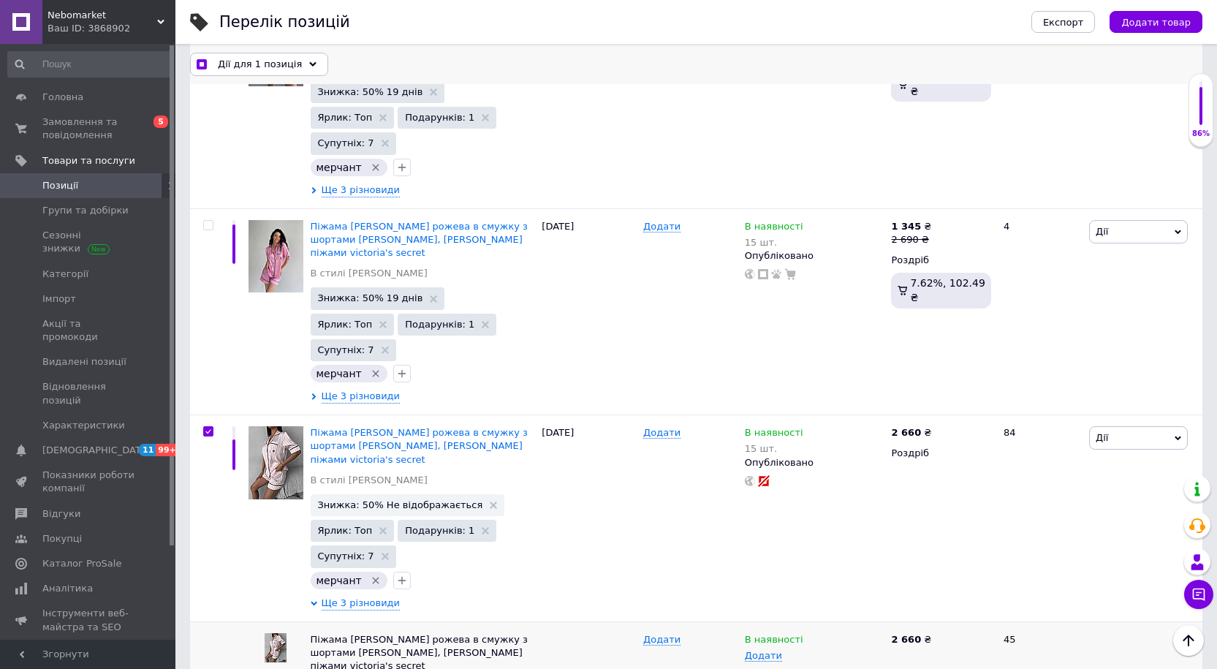
click at [249, 65] on span "Дії для 1 позиція" at bounding box center [260, 63] width 84 height 13
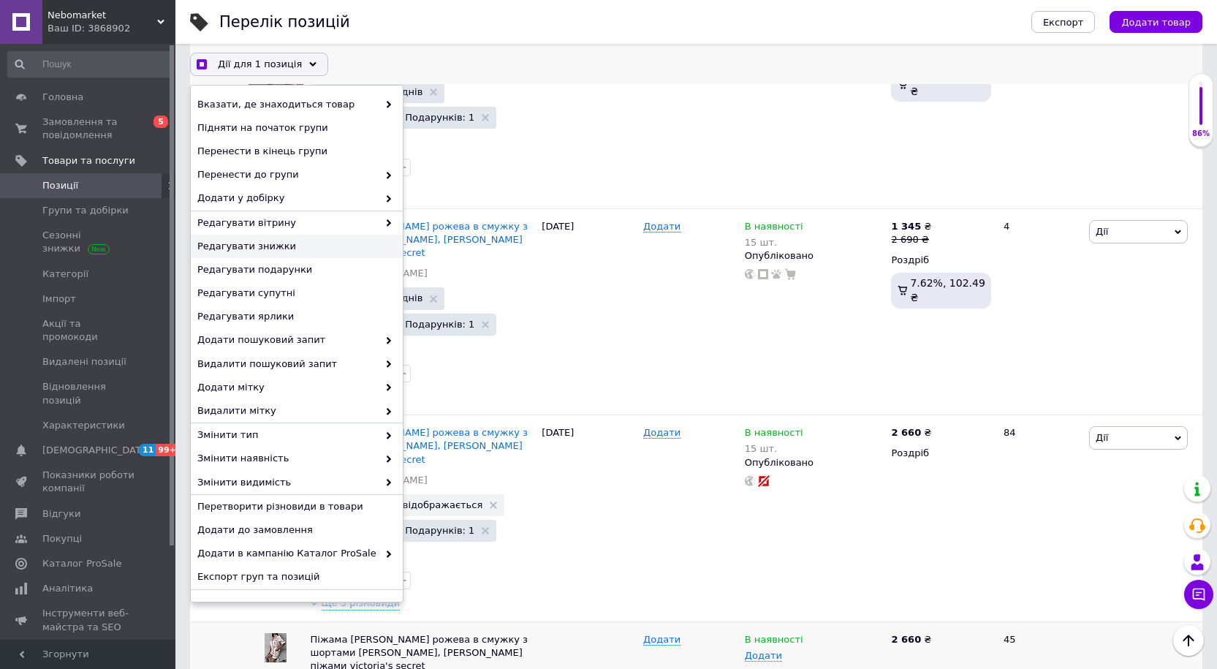
click at [251, 246] on span "Редагувати знижки" at bounding box center [294, 246] width 195 height 13
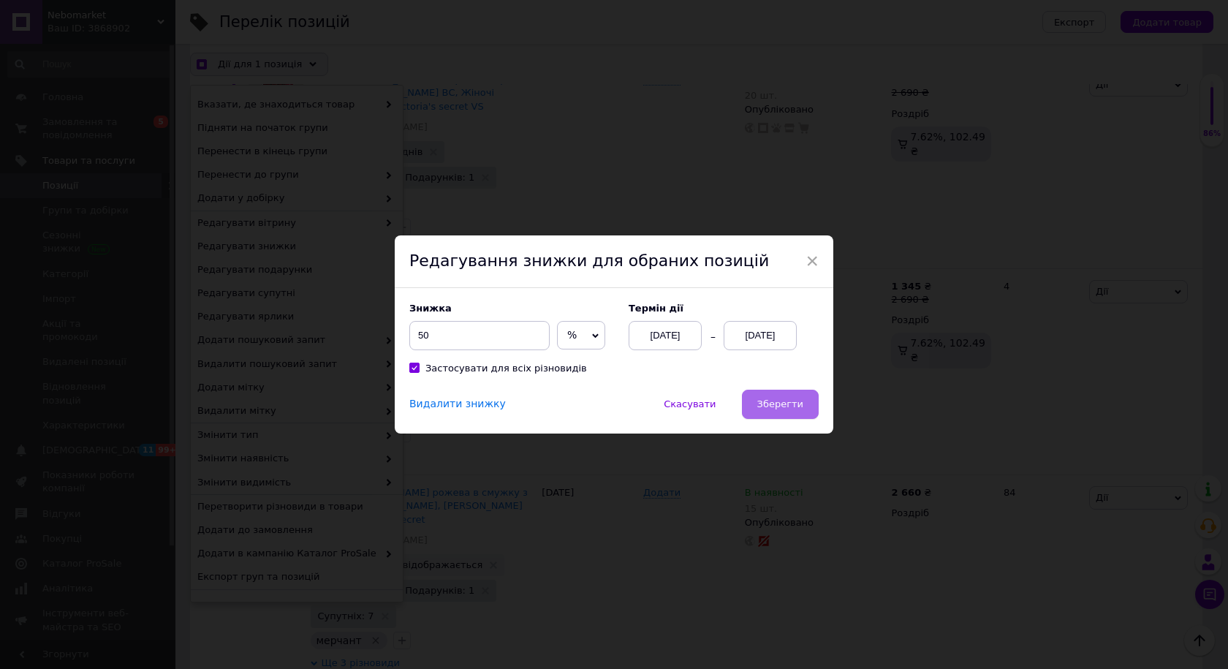
click at [779, 404] on span "Зберегти" at bounding box center [780, 403] width 46 height 11
checkbox input "true"
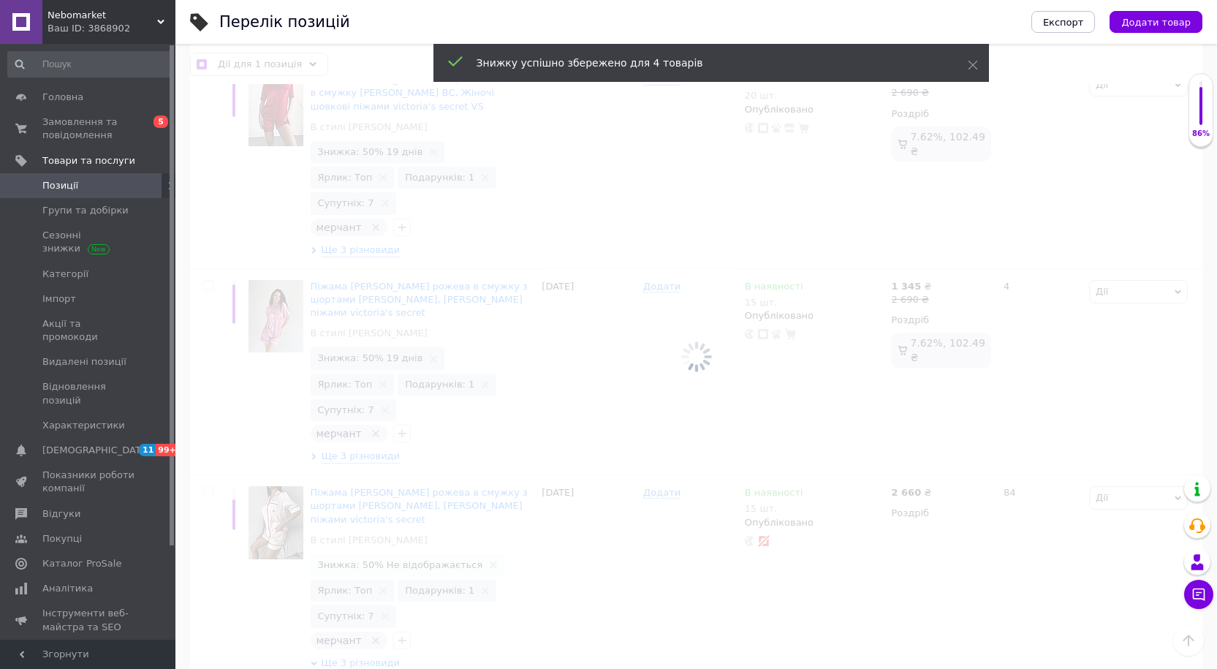
checkbox input "false"
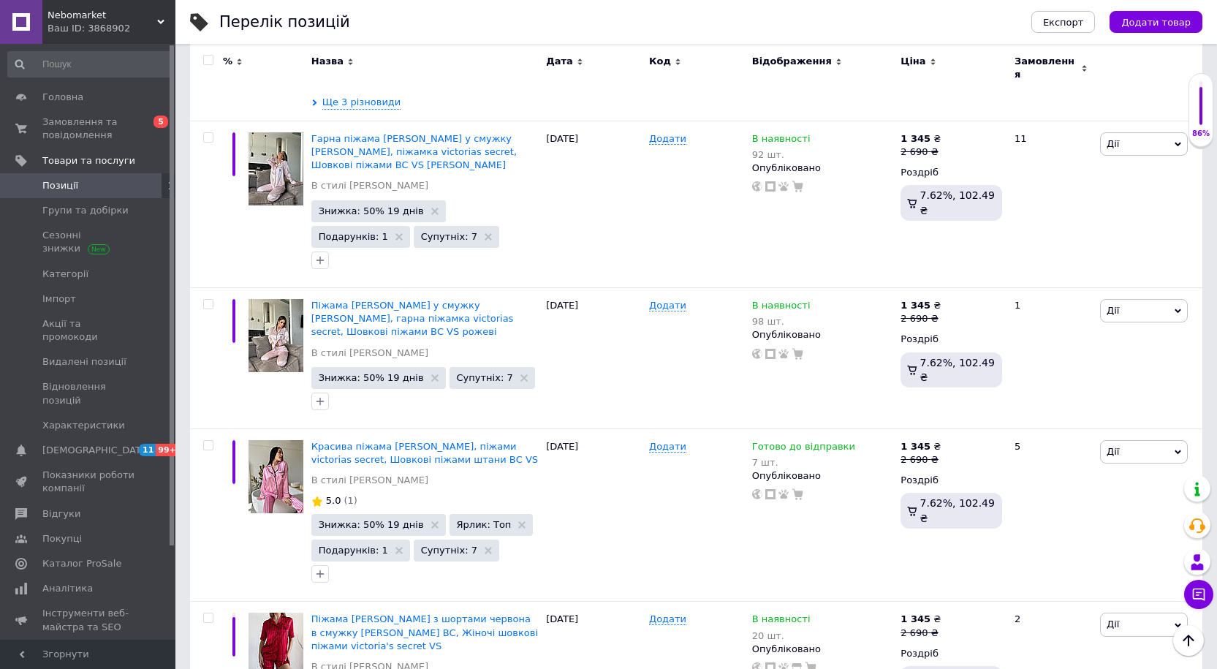
scroll to position [3217, 0]
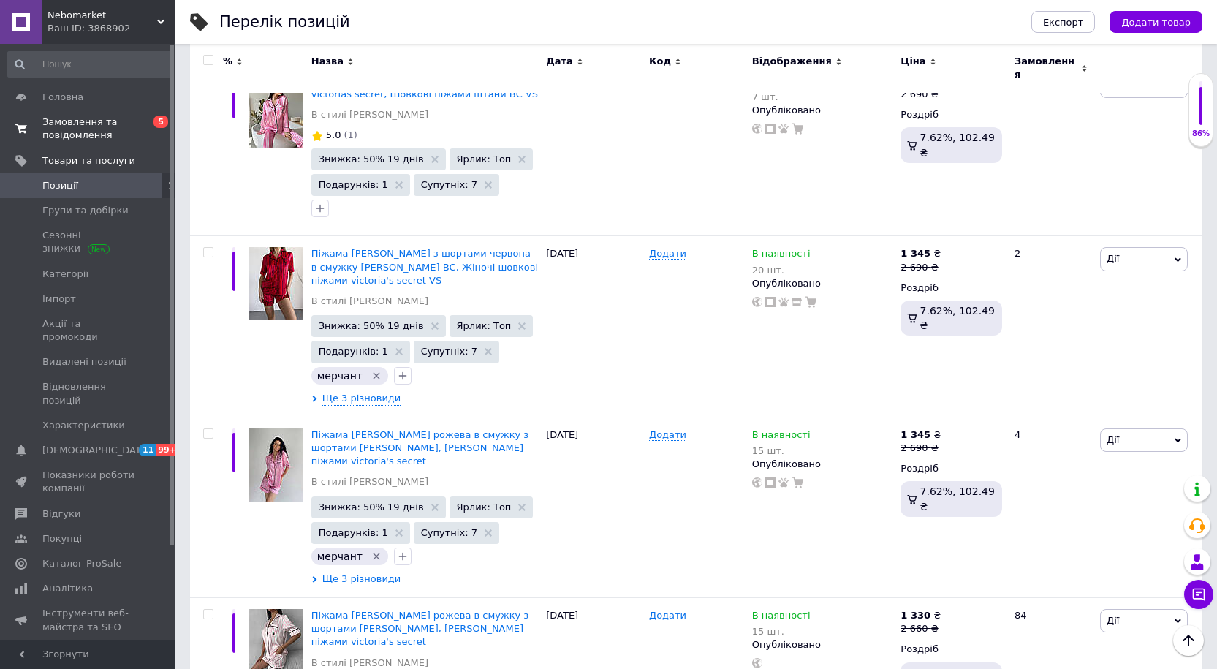
click at [95, 121] on span "Замовлення та повідомлення" at bounding box center [88, 129] width 93 height 26
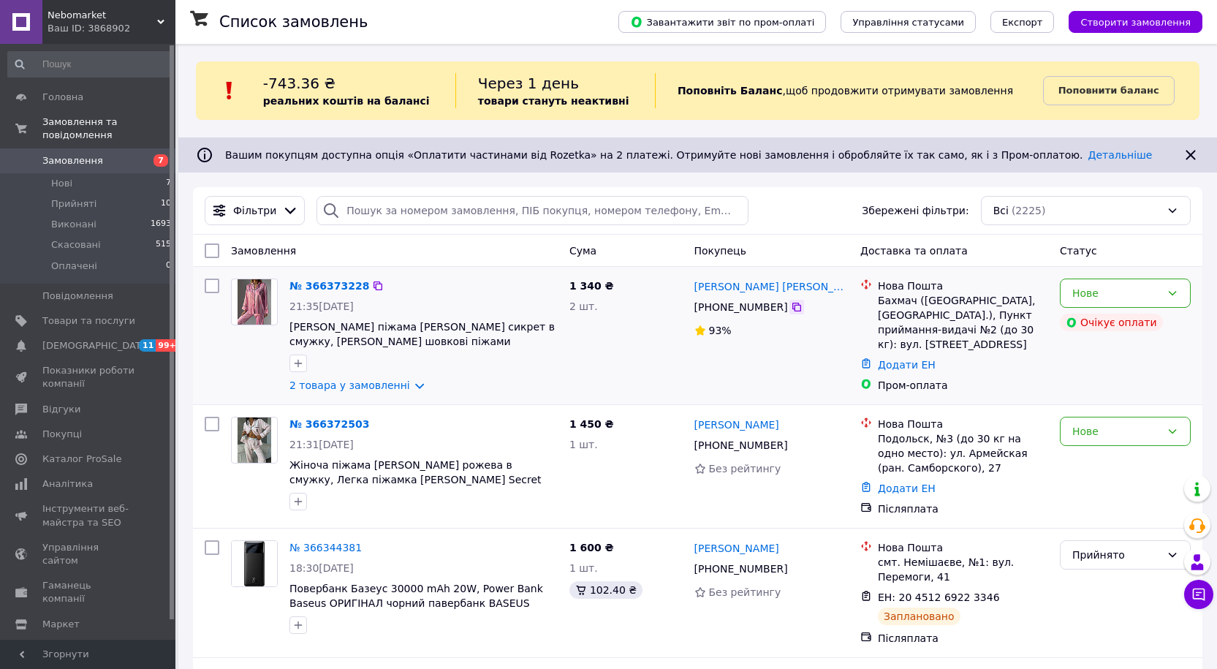
click at [791, 311] on icon at bounding box center [797, 307] width 12 height 12
click at [1159, 344] on div "Нове Очікує оплати" at bounding box center [1125, 336] width 143 height 126
drag, startPoint x: 877, startPoint y: 286, endPoint x: 987, endPoint y: 342, distance: 123.9
click at [987, 342] on div "Нова Пошта Бахмач (Чернігівська обл., Ніжинський р-н.), Пункт приймання-видачі …" at bounding box center [963, 315] width 176 height 73
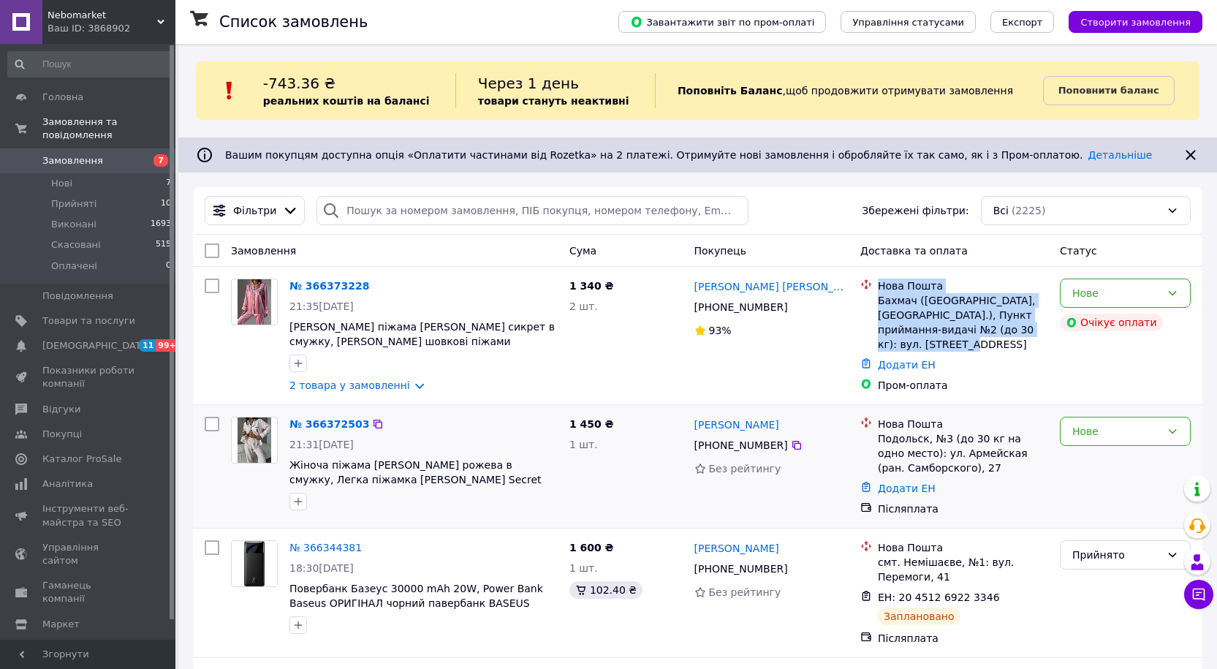
copy div "Нова Пошта Бахмач (Чернігівська обл., Ніжинський р-н.), Пункт приймання-видачі …"
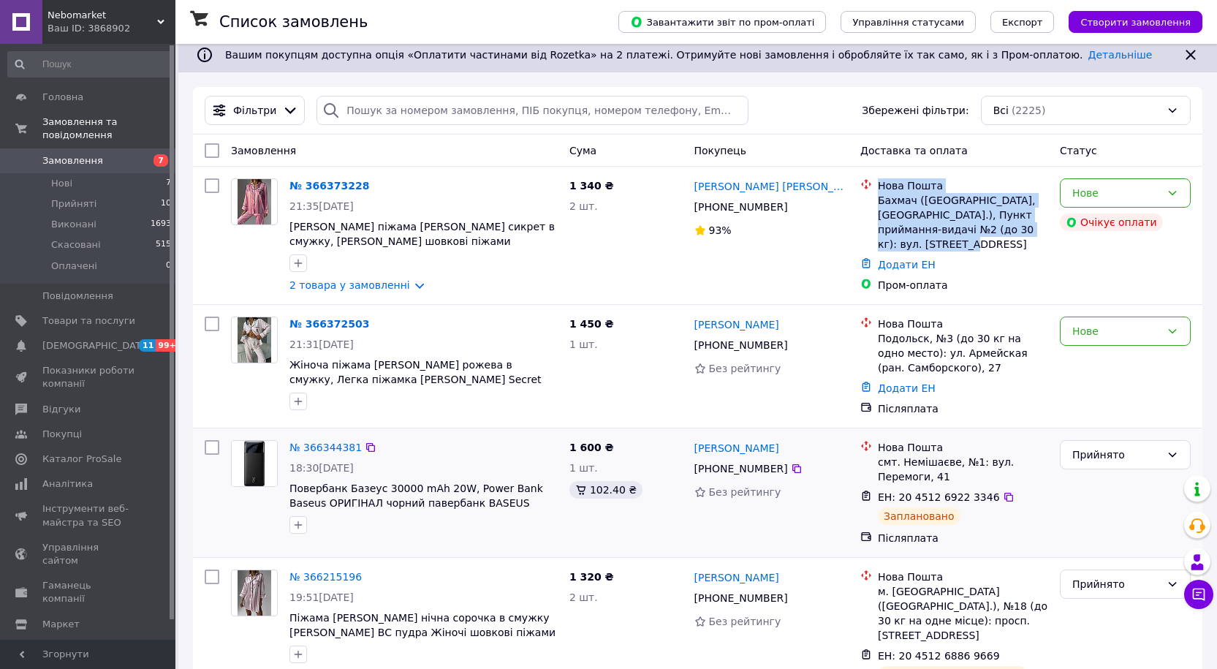
scroll to position [146, 0]
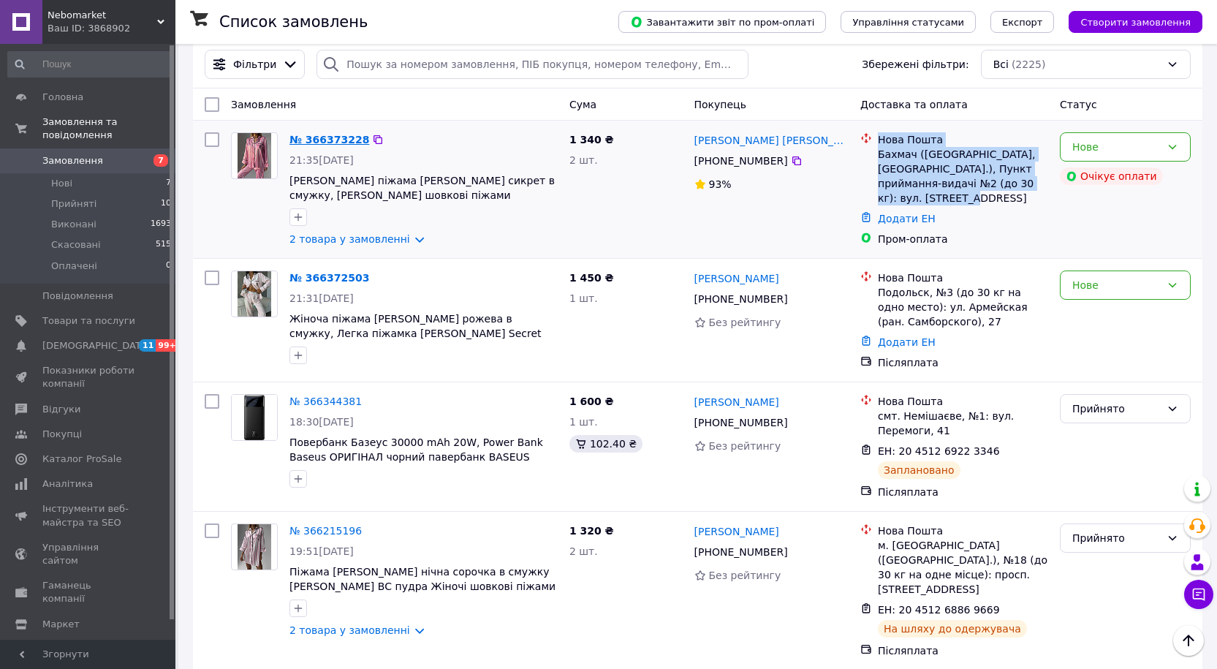
click at [323, 137] on link "№ 366373228" at bounding box center [329, 140] width 80 height 12
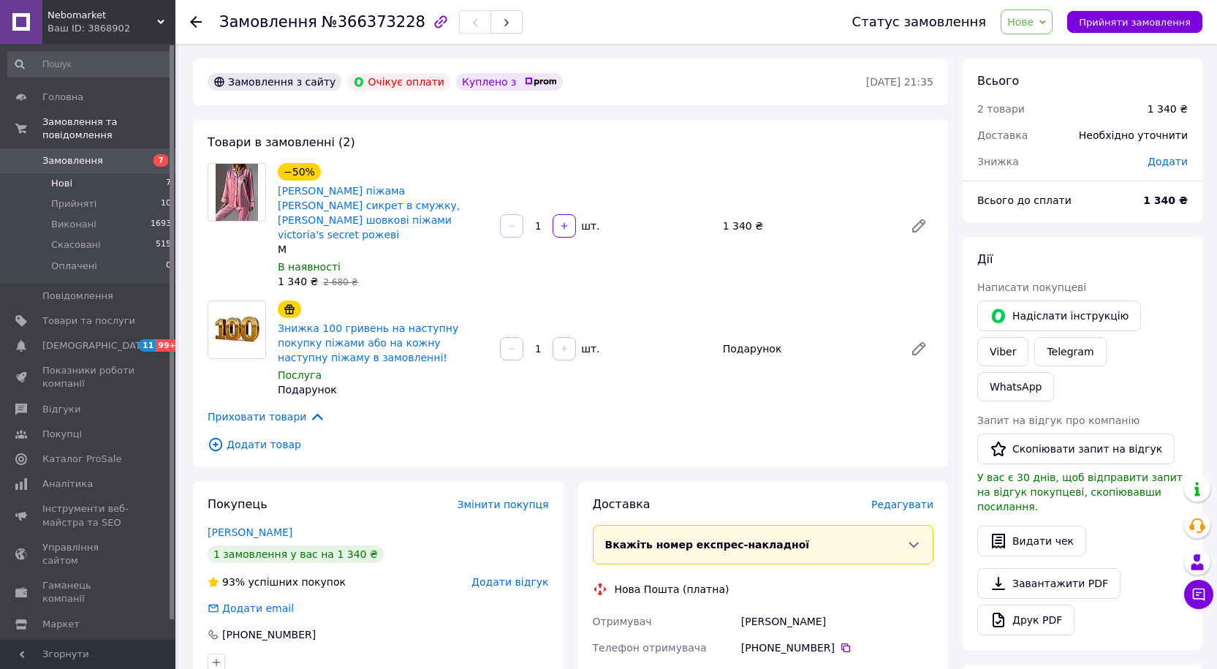
click at [56, 177] on span "Нові" at bounding box center [61, 183] width 21 height 13
